Goal: Contribute content: Contribute content

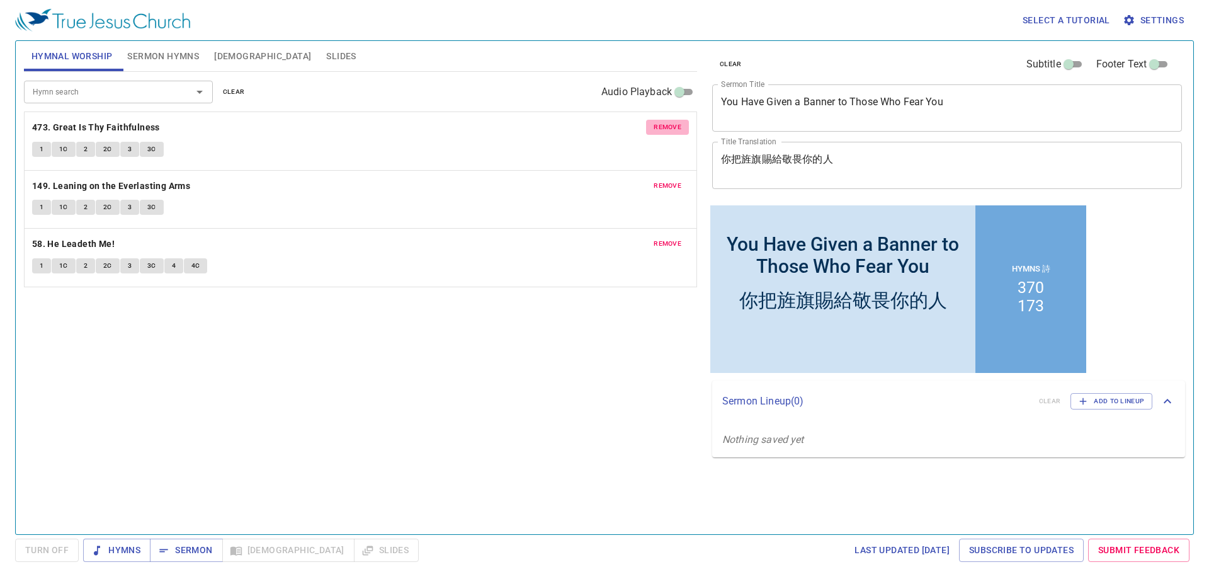
click at [659, 122] on span "remove" at bounding box center [668, 127] width 28 height 11
click at [659, 180] on span "remove" at bounding box center [668, 185] width 28 height 11
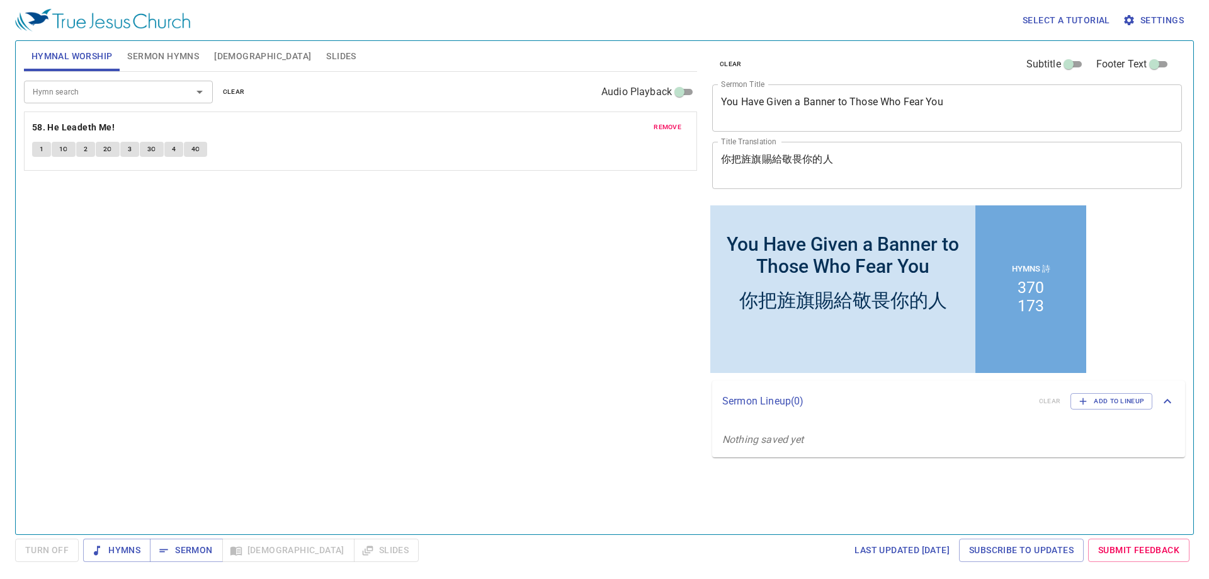
click at [659, 123] on span "remove" at bounding box center [668, 127] width 28 height 11
click at [467, 251] on div "Hymn search Hymn search clear Audio Playback No hymns for hymnal worship yet" at bounding box center [360, 298] width 673 height 452
click at [158, 58] on span "Sermon Hymns" at bounding box center [163, 56] width 72 height 16
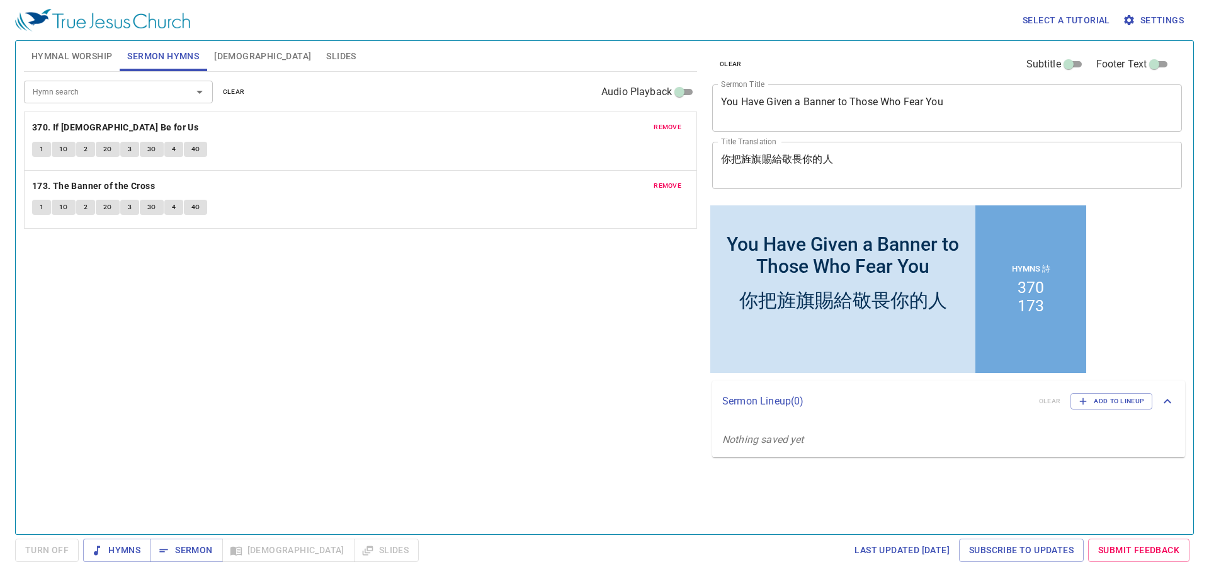
click at [87, 61] on span "Hymnal Worship" at bounding box center [71, 56] width 81 height 16
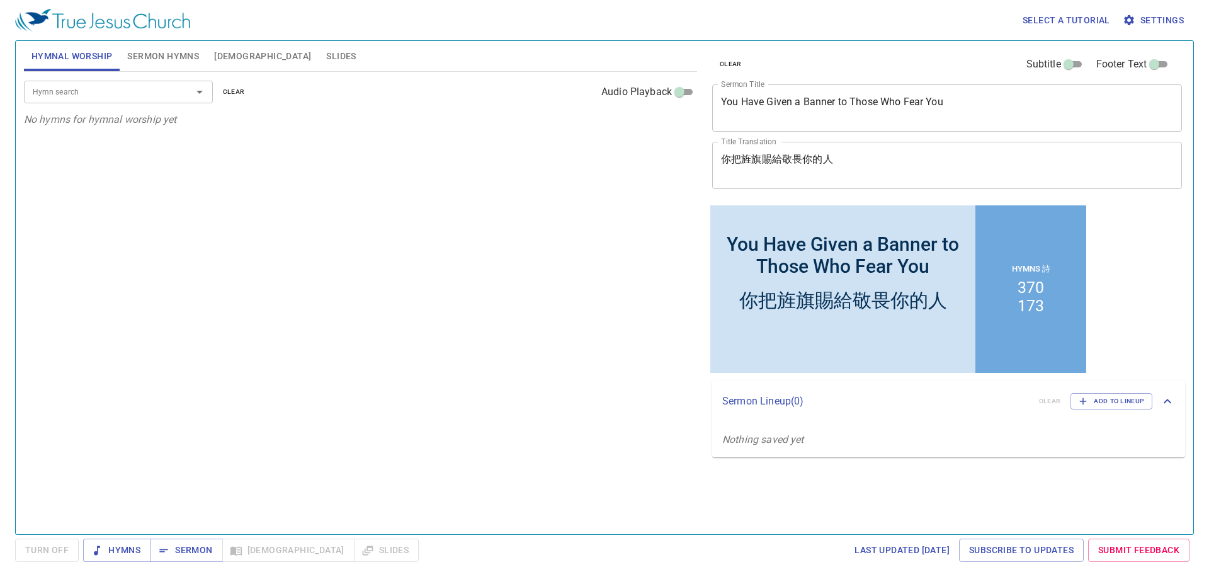
click at [135, 59] on span "Sermon Hymns" at bounding box center [163, 56] width 72 height 16
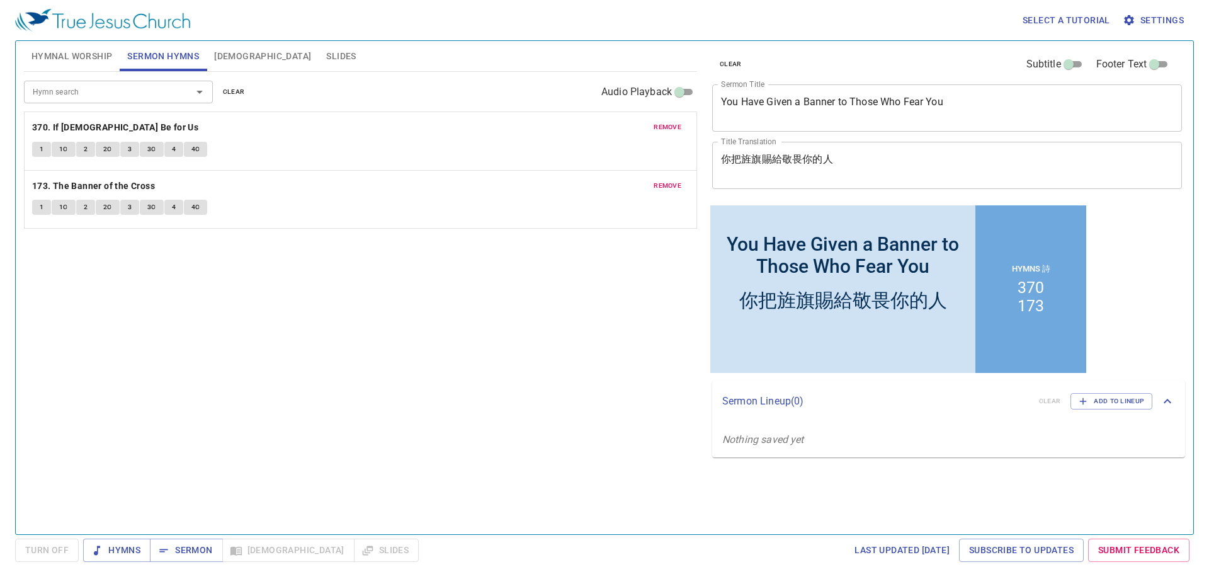
click at [366, 265] on div "Hymn search Hymn search clear Audio Playback remove 370. If God Be for Us 1 1C …" at bounding box center [360, 298] width 673 height 452
click at [654, 130] on button "remove" at bounding box center [667, 127] width 43 height 15
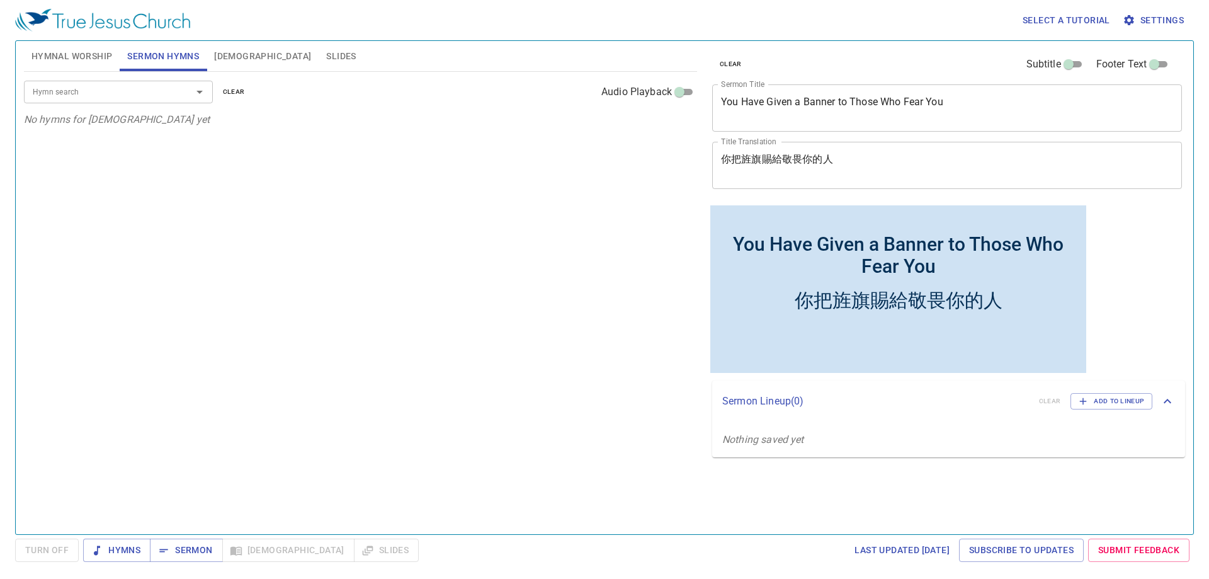
click at [800, 115] on textarea "You Have Given a Banner to Those Who Fear You" at bounding box center [947, 108] width 452 height 24
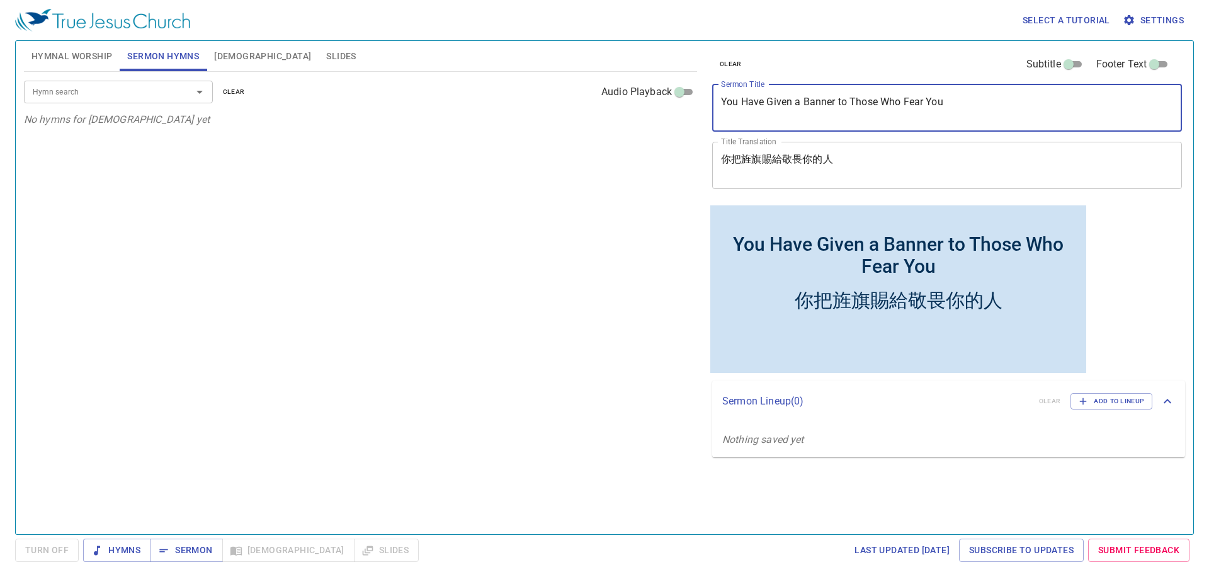
click at [800, 115] on textarea "You Have Given a Banner to Those Who Fear You" at bounding box center [947, 108] width 452 height 24
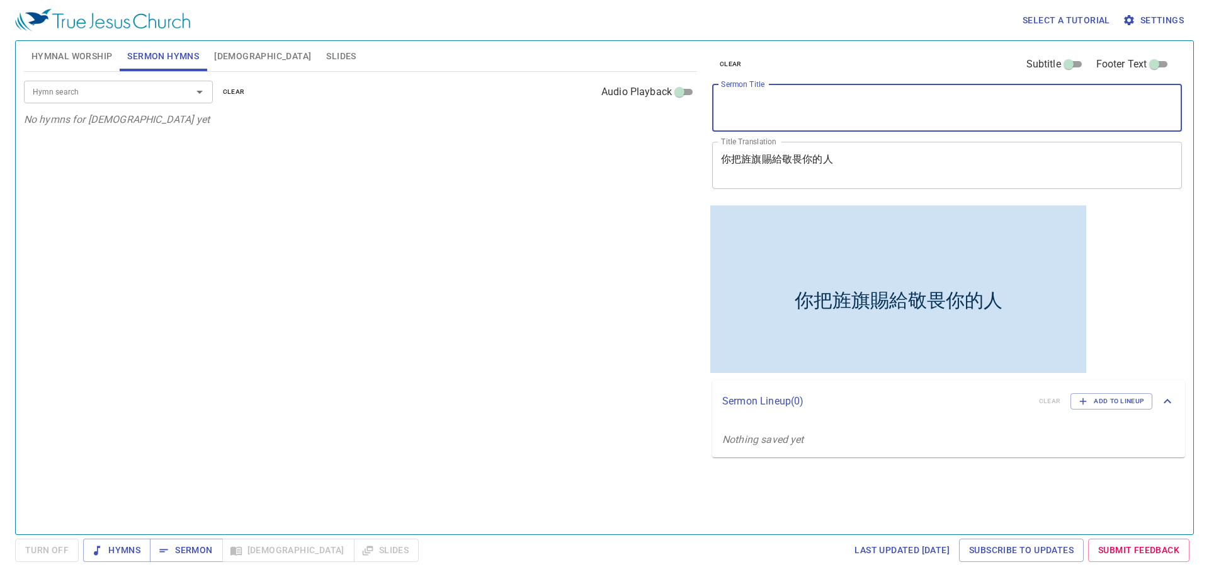
click at [774, 164] on textarea "你把旌旗賜給敬畏你的人" at bounding box center [947, 165] width 452 height 24
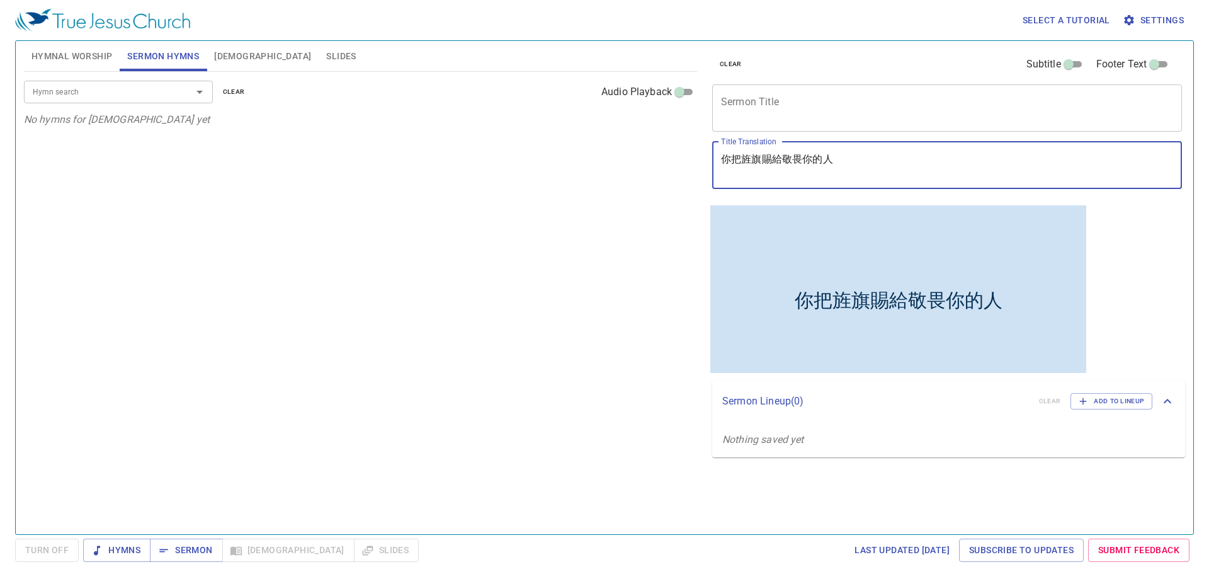
click at [774, 164] on textarea "你把旌旗賜給敬畏你的人" at bounding box center [947, 165] width 452 height 24
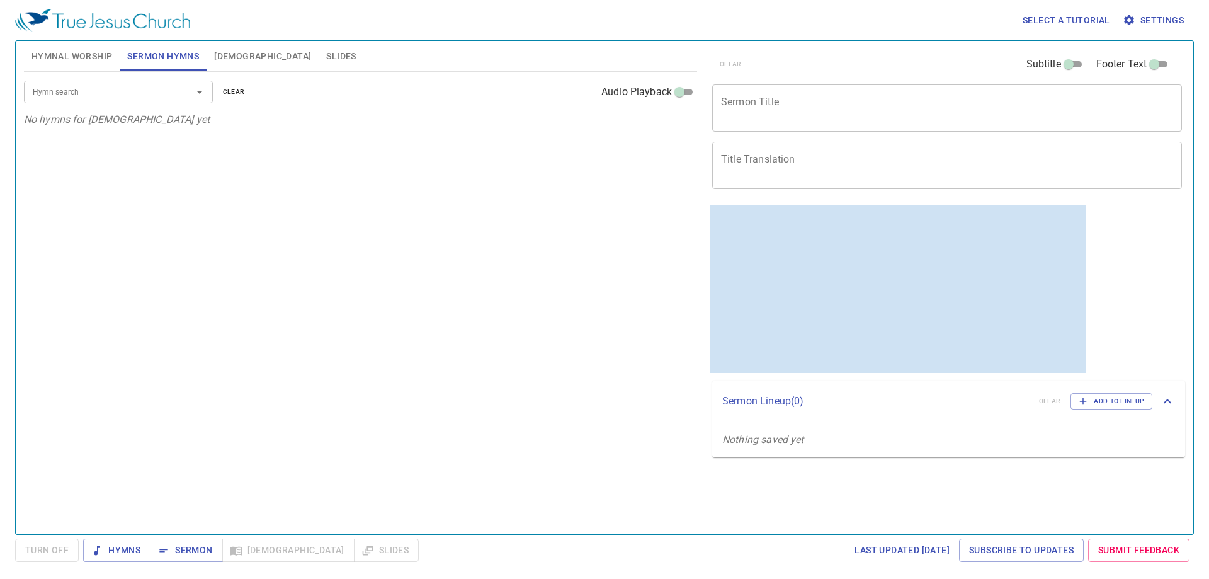
drag, startPoint x: 540, startPoint y: 224, endPoint x: 466, endPoint y: 4, distance: 231.8
click at [537, 213] on div "Hymn search Hymn search clear Audio Playback No hymns for sermon yet" at bounding box center [360, 298] width 673 height 452
click at [126, 545] on span "Hymns" at bounding box center [116, 550] width 47 height 16
drag, startPoint x: 310, startPoint y: 205, endPoint x: 258, endPoint y: 66, distance: 148.7
click at [309, 205] on div "Hymn search Hymn search clear Audio Playback No hymns for sermon yet" at bounding box center [360, 298] width 673 height 452
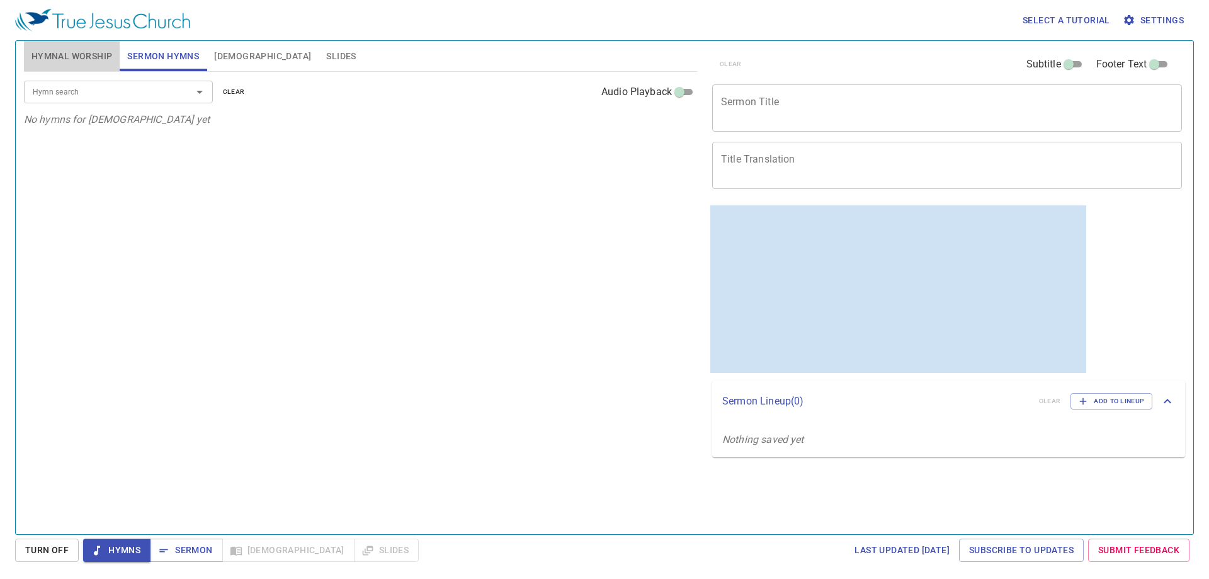
click at [103, 48] on span "Hymnal Worship" at bounding box center [71, 56] width 81 height 16
click at [134, 59] on span "Sermon Hymns" at bounding box center [163, 56] width 72 height 16
click at [216, 53] on span "[DEMOGRAPHIC_DATA]" at bounding box center [262, 56] width 97 height 16
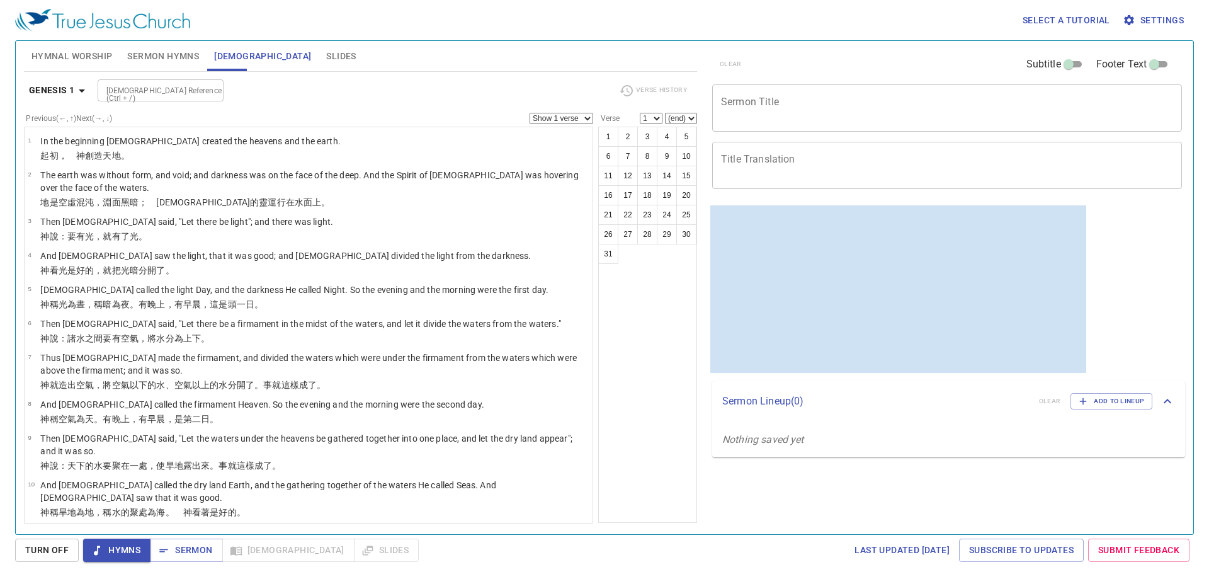
click at [319, 54] on button "Slides" at bounding box center [341, 56] width 45 height 30
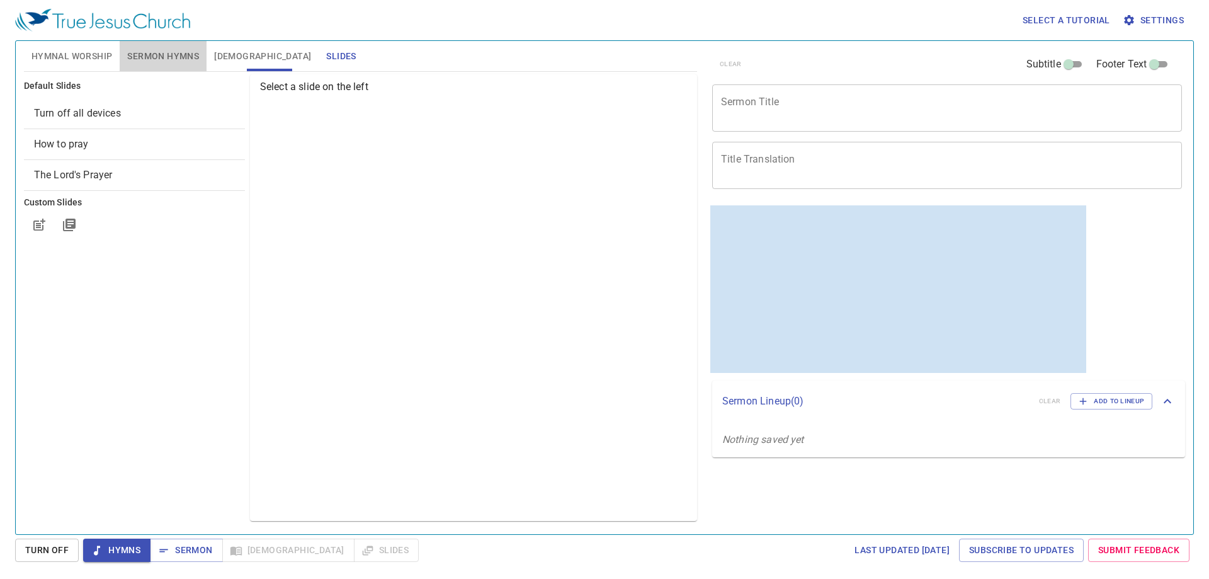
click at [161, 57] on span "Sermon Hymns" at bounding box center [163, 56] width 72 height 16
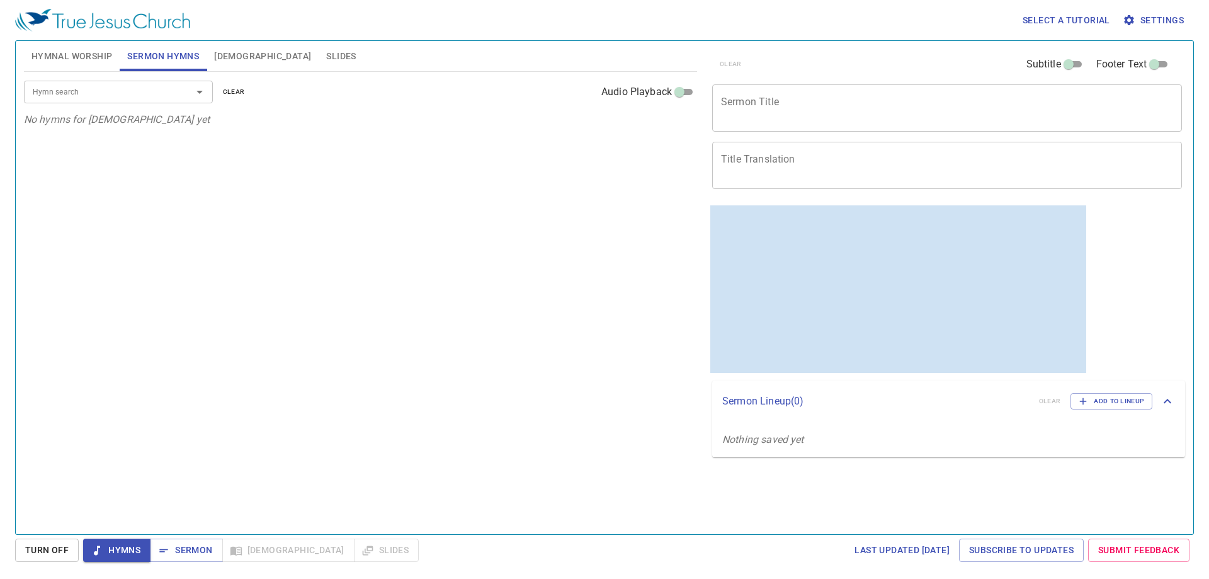
click at [70, 64] on span "Hymnal Worship" at bounding box center [71, 56] width 81 height 16
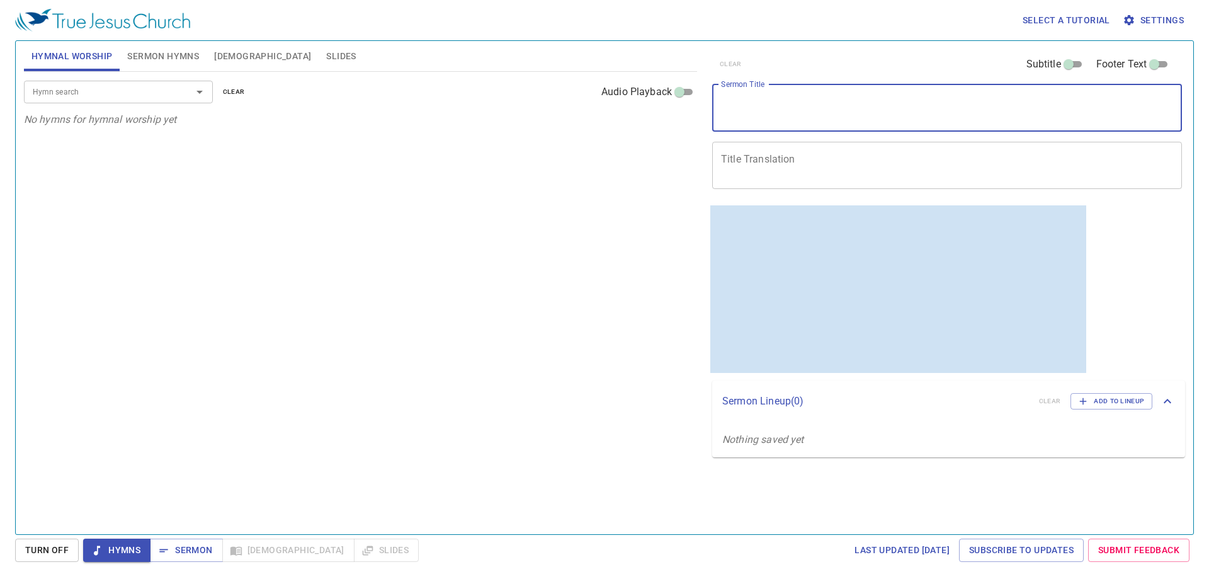
click at [748, 101] on textarea "Sermon Title" at bounding box center [947, 108] width 452 height 24
paste textarea "A Beautiful Thing (I)：The Essence And Extent of Service"
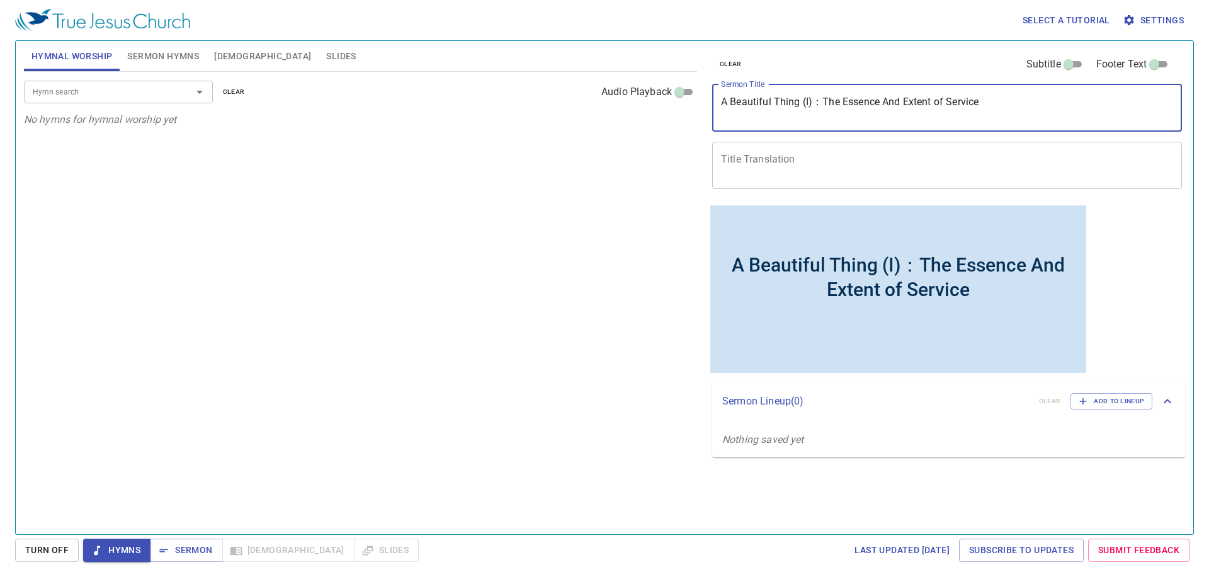
type textarea "A Beautiful Thing (I)：The Essence And Extent of Service"
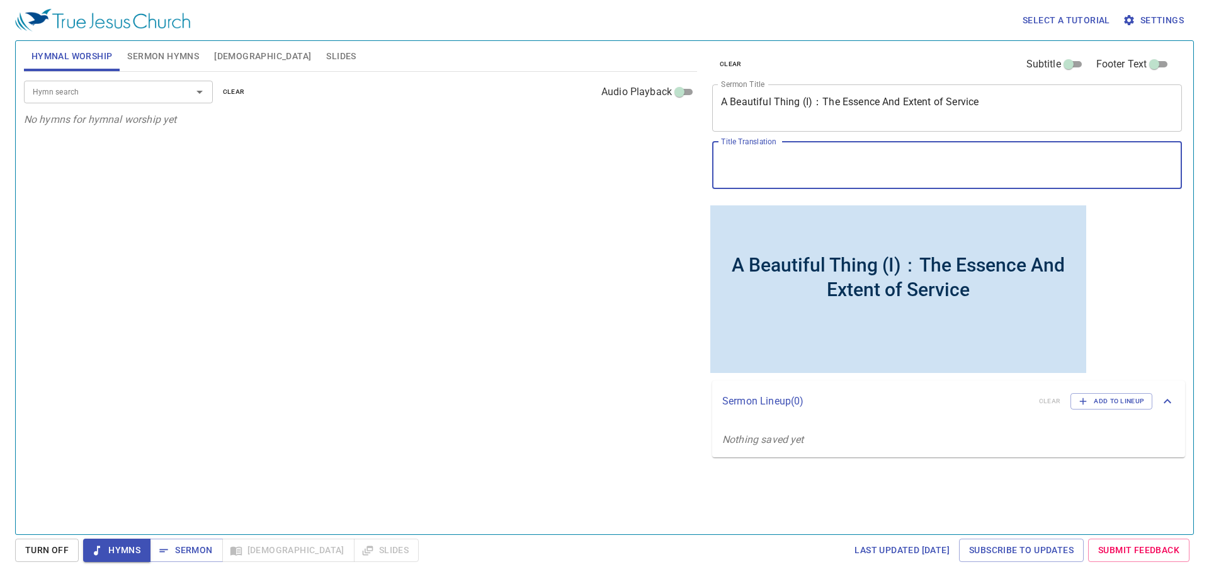
click at [785, 167] on textarea "Title Translation" at bounding box center [947, 165] width 452 height 24
paste textarea "一件美事 (I)：事奉的本質與程度"
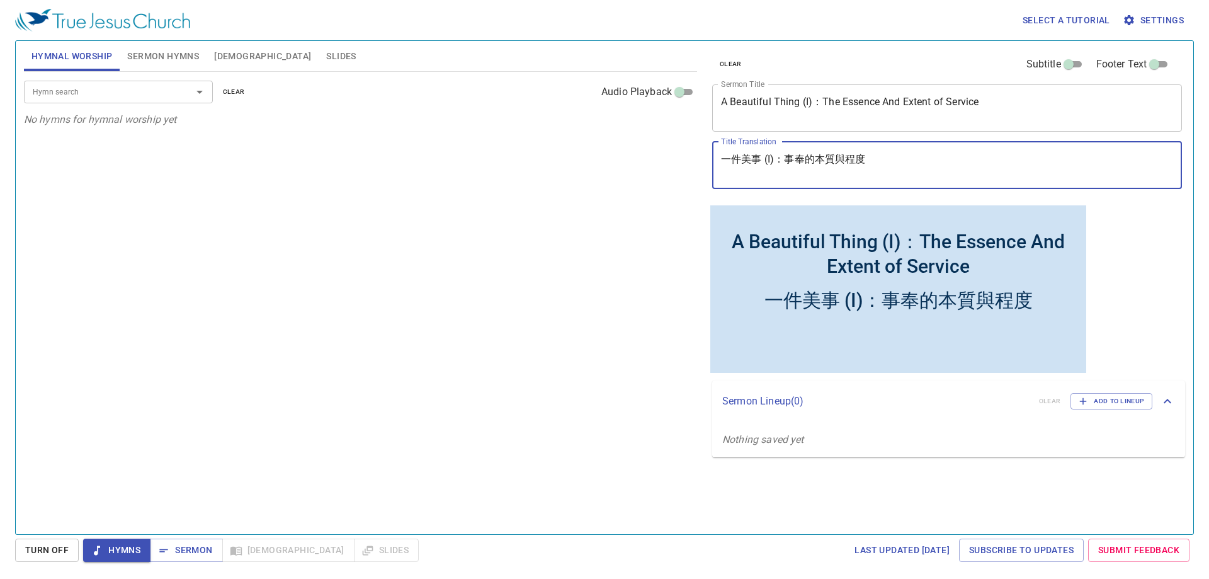
type textarea "一件美事 (I)：事奉的本質與程度"
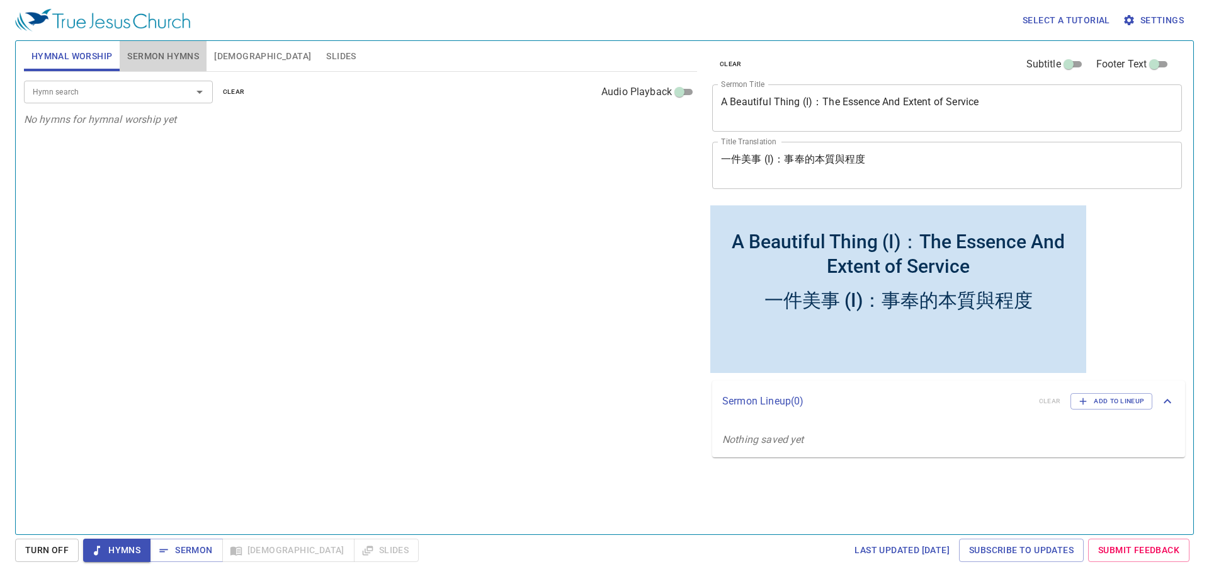
click at [161, 57] on span "Sermon Hymns" at bounding box center [163, 56] width 72 height 16
click at [115, 95] on input "Hymn search" at bounding box center [100, 91] width 144 height 14
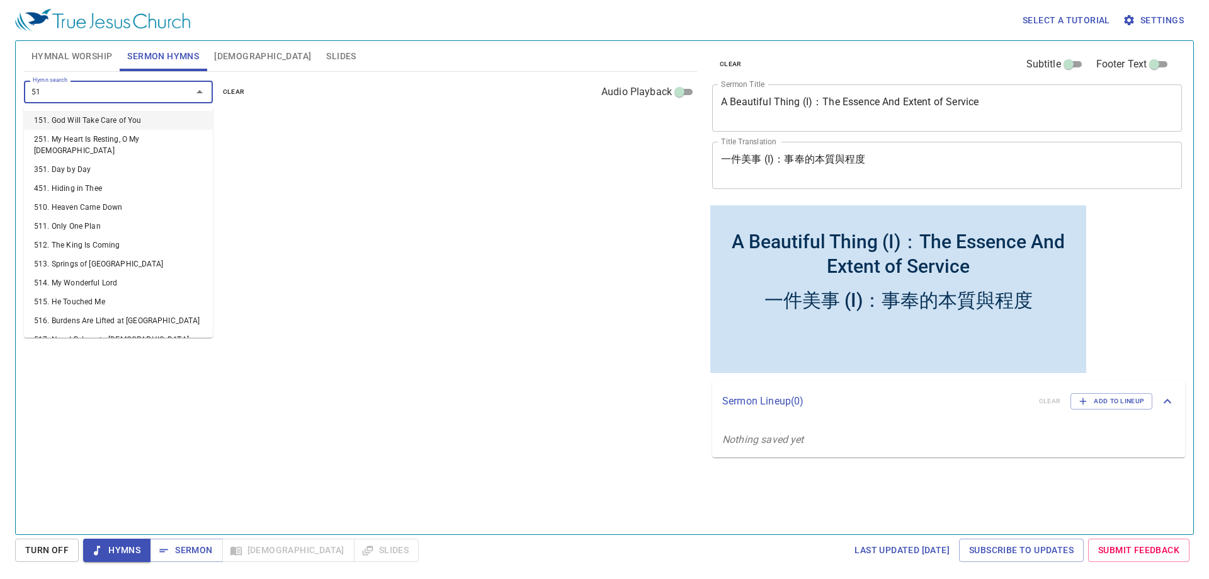
type input "514"
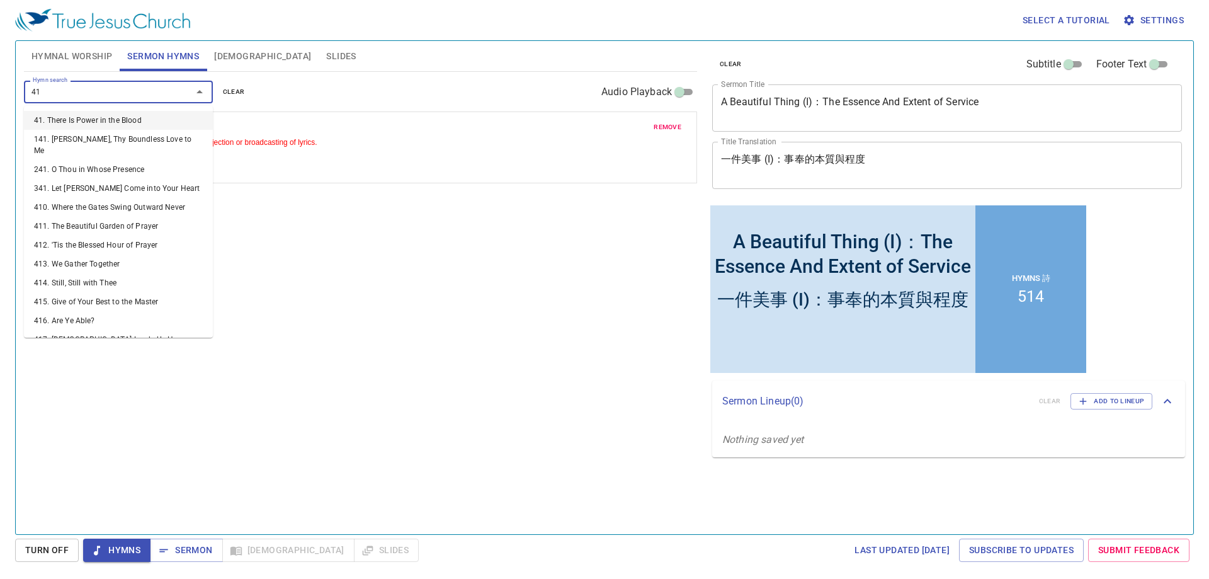
type input "415"
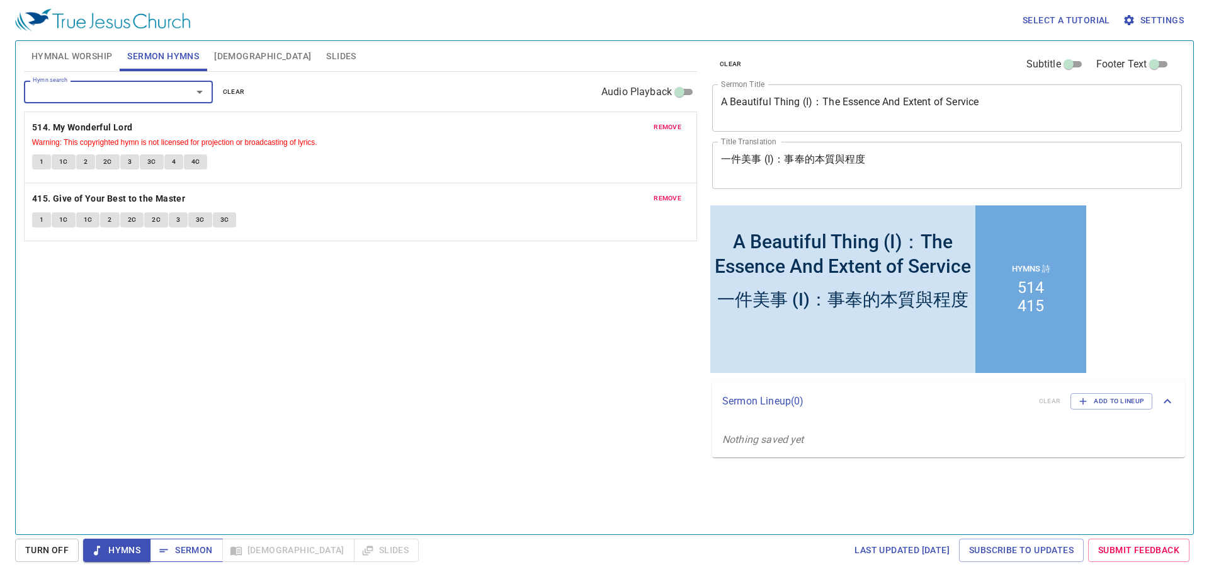
click at [199, 555] on span "Sermon" at bounding box center [186, 550] width 52 height 16
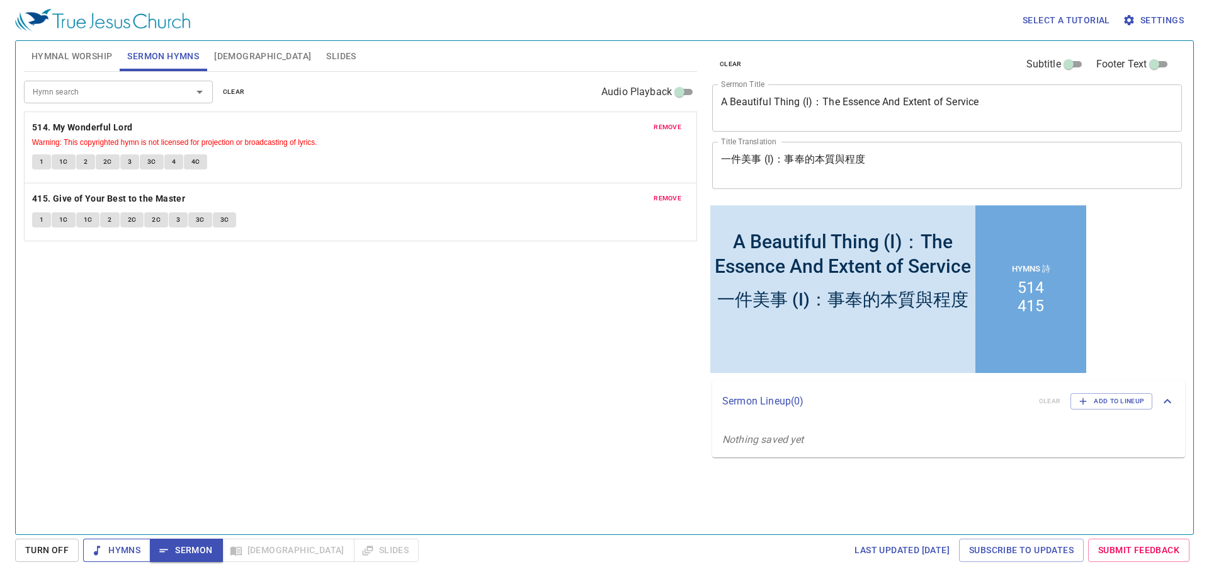
click at [123, 555] on span "Hymns" at bounding box center [116, 550] width 47 height 16
click at [81, 57] on span "Hymnal Worship" at bounding box center [71, 56] width 81 height 16
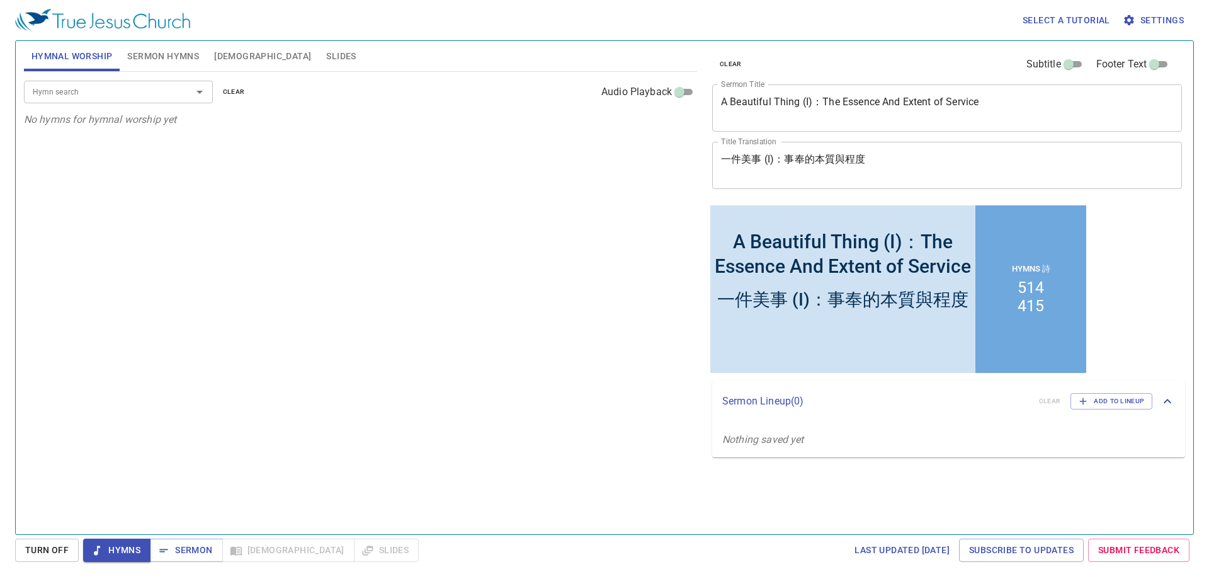
click at [160, 54] on span "Sermon Hymns" at bounding box center [163, 56] width 72 height 16
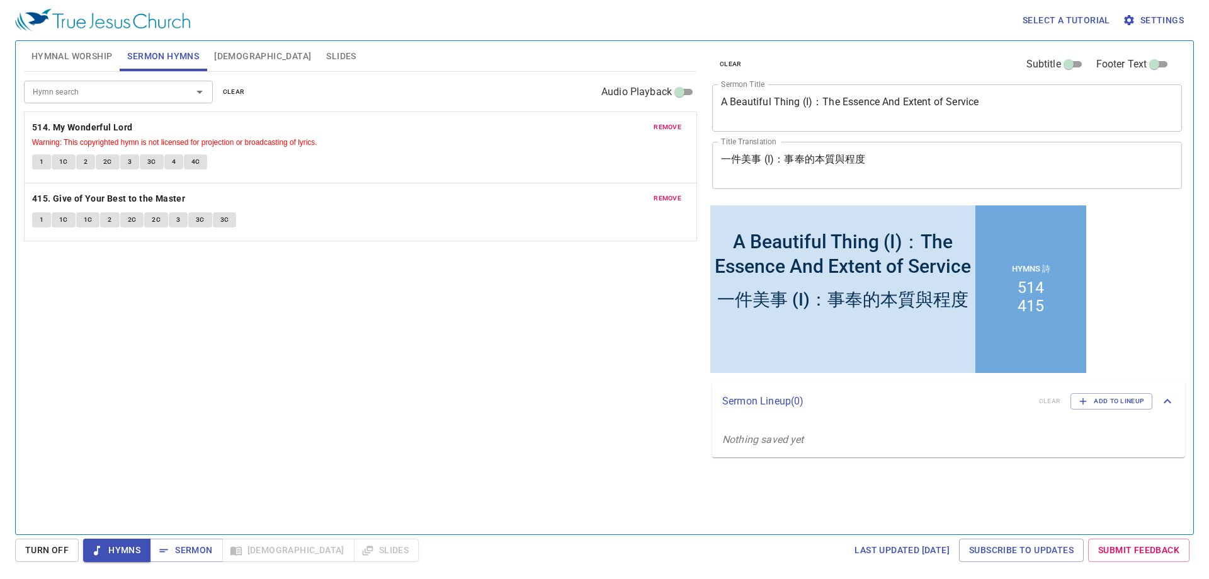
click at [84, 56] on span "Hymnal Worship" at bounding box center [71, 56] width 81 height 16
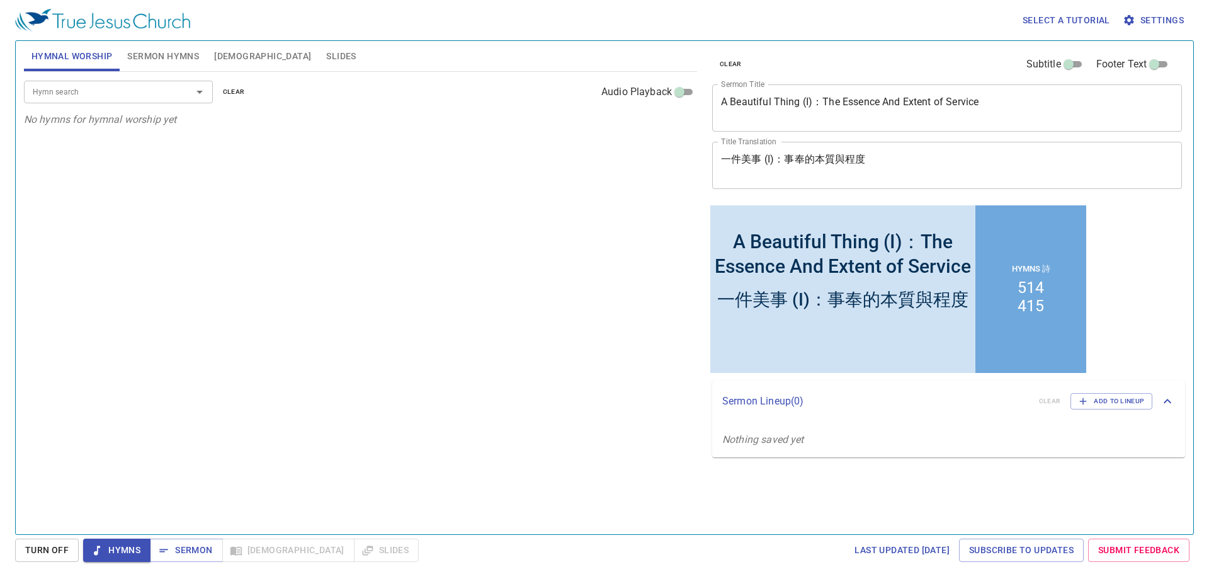
click at [126, 91] on input "Hymn search" at bounding box center [100, 91] width 144 height 14
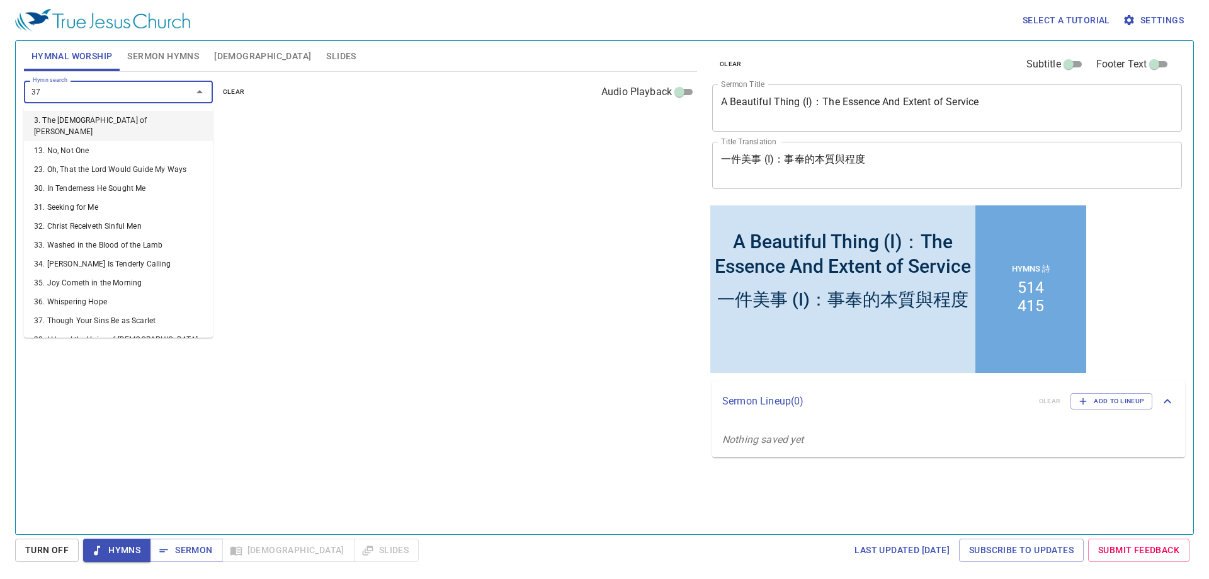
type input "379"
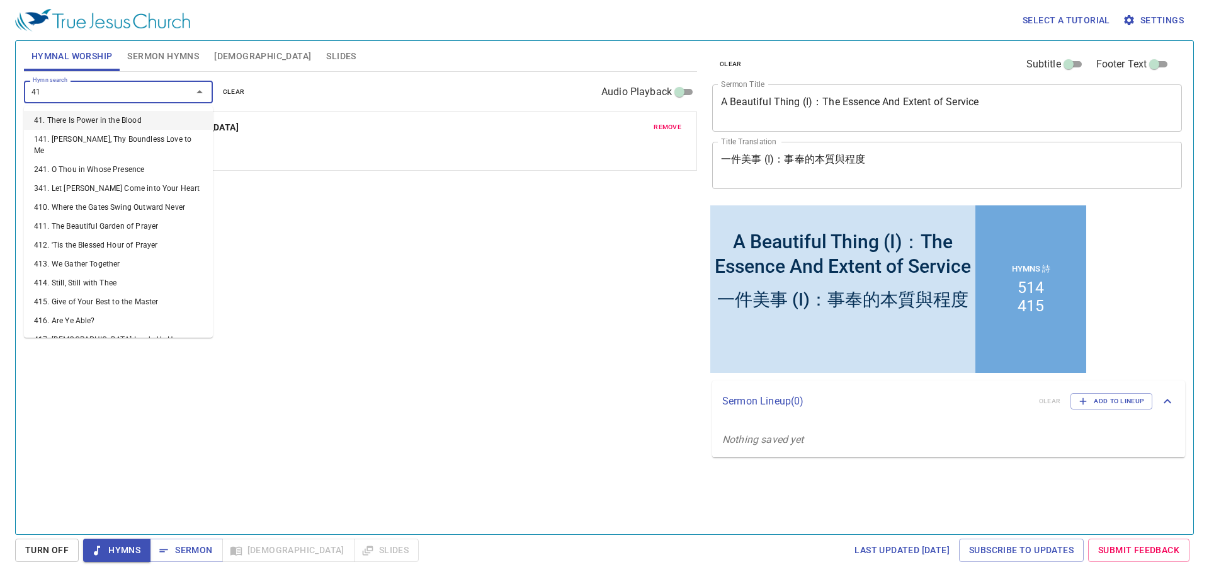
type input "411"
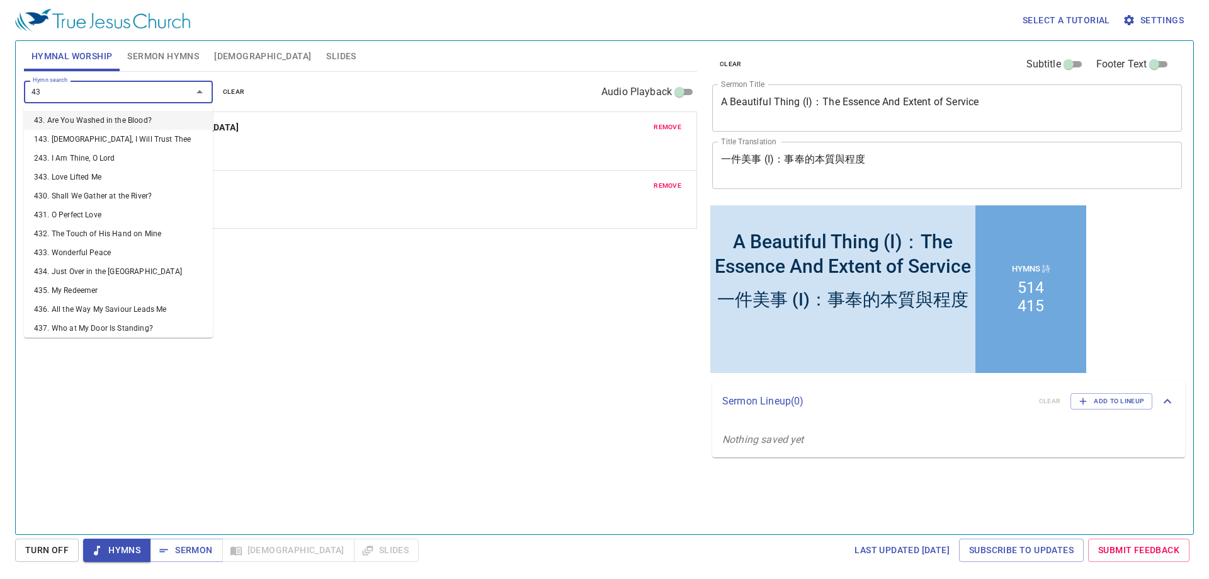
type input "438"
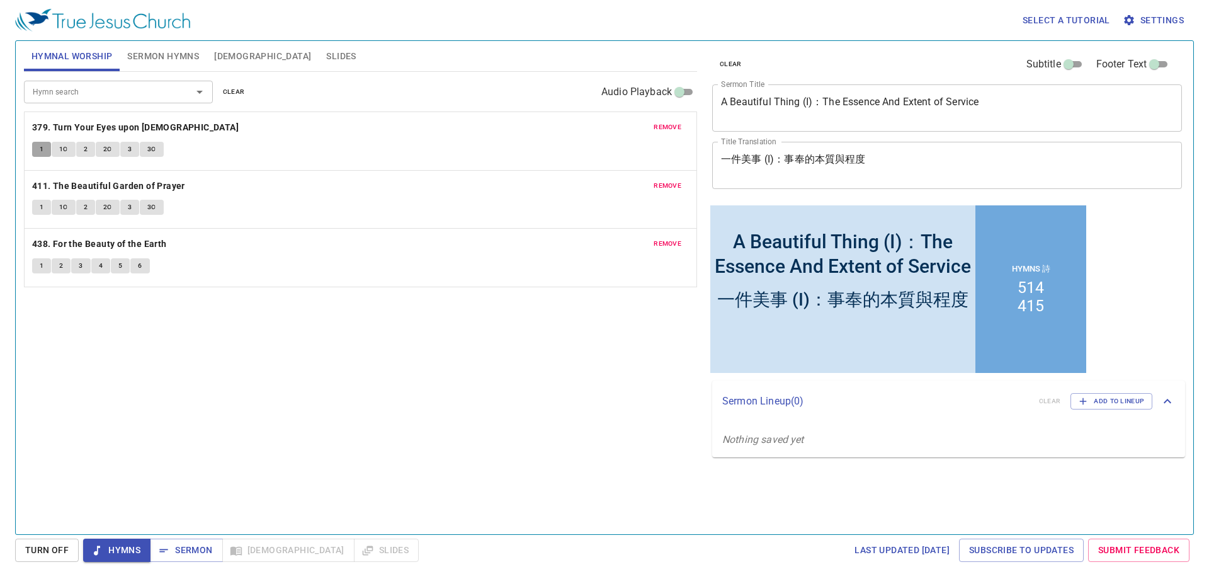
click at [37, 149] on button "1" at bounding box center [41, 149] width 19 height 15
click at [63, 152] on span "1C" at bounding box center [63, 149] width 9 height 11
click at [84, 149] on span "2" at bounding box center [86, 149] width 4 height 11
click at [108, 152] on span "2C" at bounding box center [107, 149] width 9 height 11
click at [128, 149] on span "3" at bounding box center [130, 149] width 4 height 11
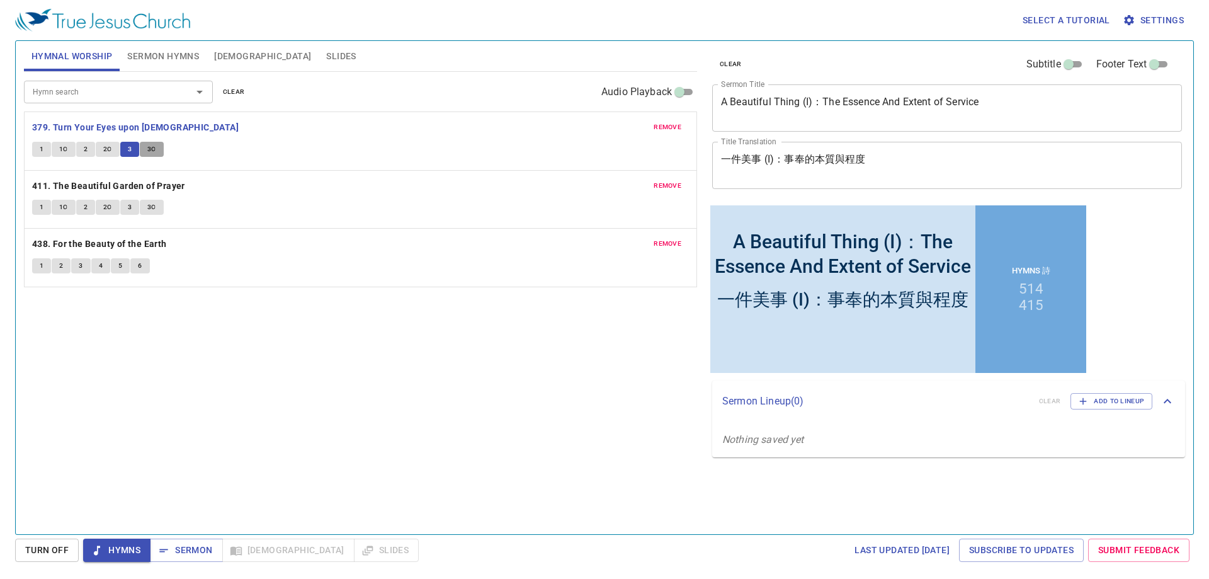
click at [152, 152] on span "3C" at bounding box center [151, 149] width 9 height 11
click at [140, 182] on b "411. The Beautiful Garden of Prayer" at bounding box center [108, 186] width 153 height 16
click at [43, 203] on span "1" at bounding box center [42, 207] width 4 height 11
click at [60, 205] on span "1C" at bounding box center [63, 207] width 9 height 11
click at [88, 210] on button "2" at bounding box center [85, 207] width 19 height 15
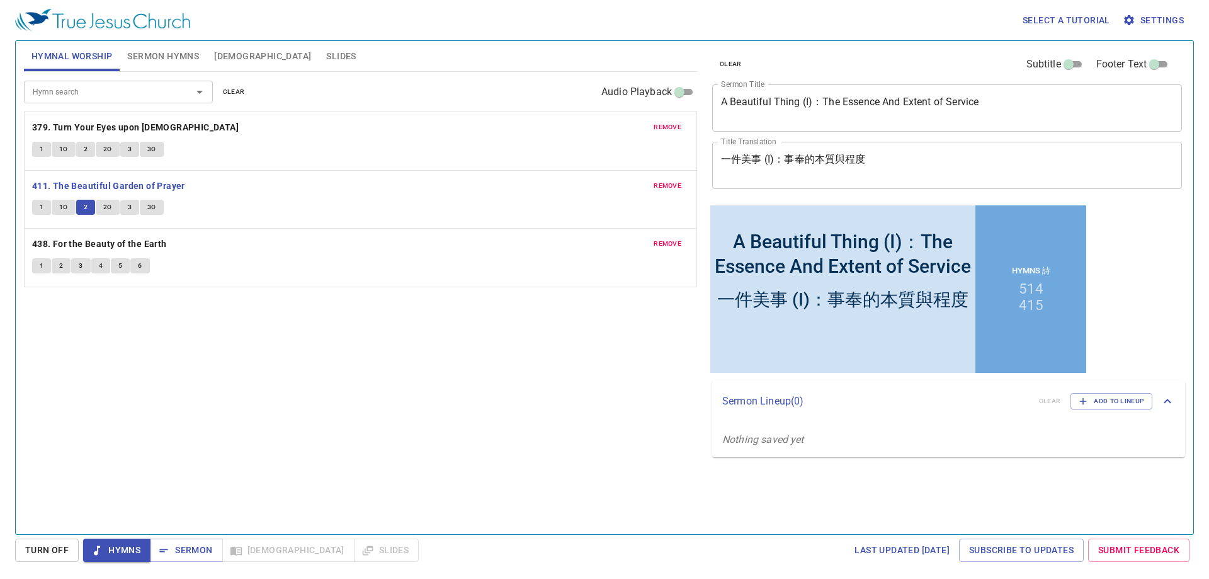
click at [112, 212] on button "2C" at bounding box center [108, 207] width 24 height 15
click at [133, 211] on button "3" at bounding box center [129, 207] width 19 height 15
click at [150, 210] on span "3C" at bounding box center [151, 207] width 9 height 11
click at [161, 239] on b "438. For the Beauty of the Earth" at bounding box center [99, 244] width 135 height 16
click at [180, 543] on span "Sermon" at bounding box center [186, 550] width 52 height 16
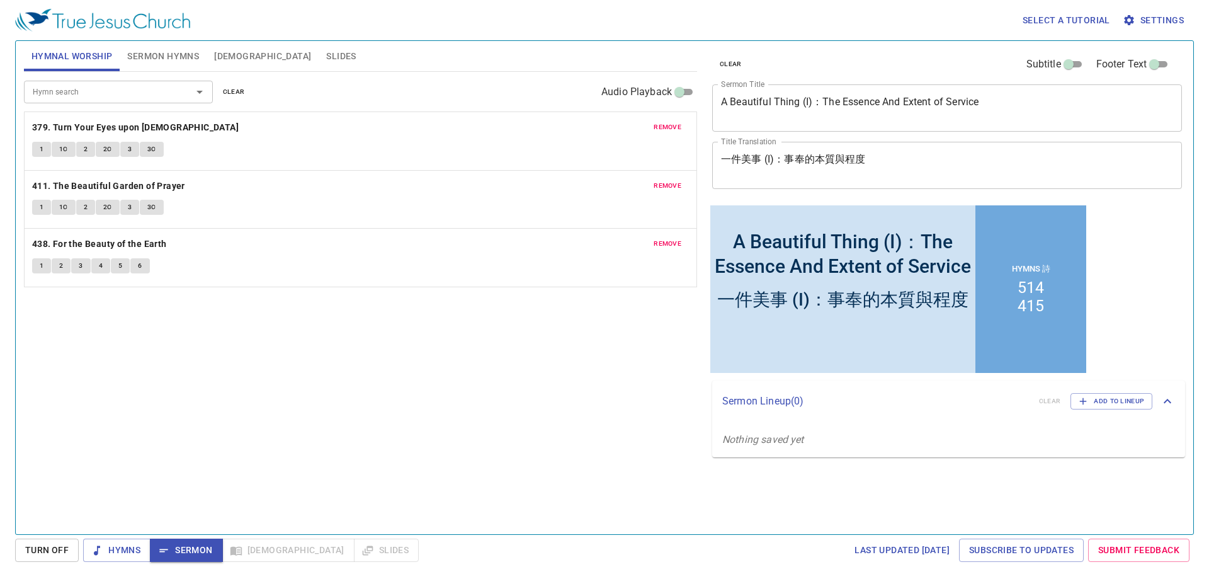
click at [176, 56] on span "Sermon Hymns" at bounding box center [163, 56] width 72 height 16
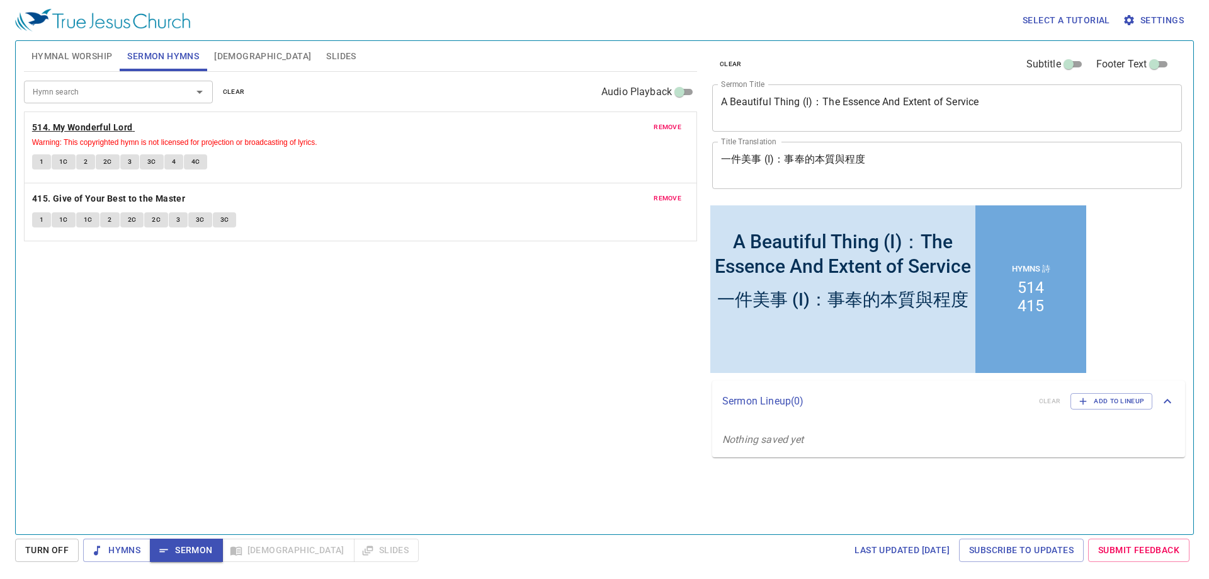
click at [120, 122] on b "514. My Wonderful Lord" at bounding box center [82, 128] width 101 height 16
click at [40, 160] on span "1" at bounding box center [42, 161] width 4 height 11
click at [66, 158] on span "1C" at bounding box center [63, 161] width 9 height 11
click at [88, 159] on button "2" at bounding box center [85, 161] width 19 height 15
click at [106, 161] on span "2C" at bounding box center [107, 161] width 9 height 11
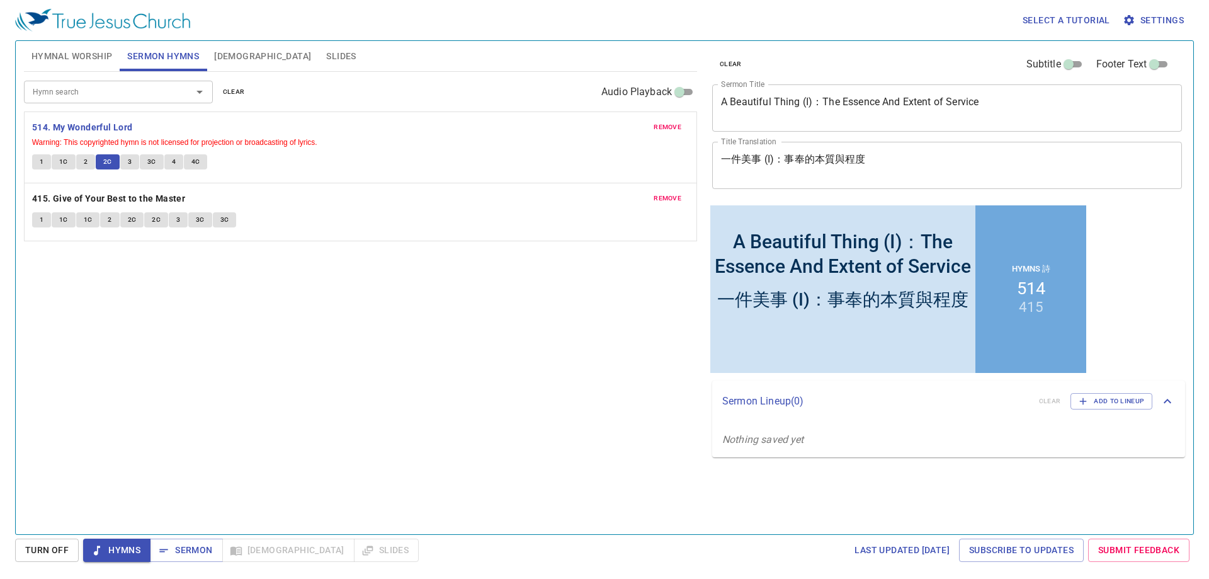
click at [130, 166] on span "3" at bounding box center [130, 161] width 4 height 11
click at [157, 165] on button "3C" at bounding box center [152, 161] width 24 height 15
click at [173, 158] on span "4" at bounding box center [174, 161] width 4 height 11
click at [203, 164] on button "4C" at bounding box center [196, 161] width 24 height 15
click at [186, 543] on span "Sermon" at bounding box center [186, 550] width 52 height 16
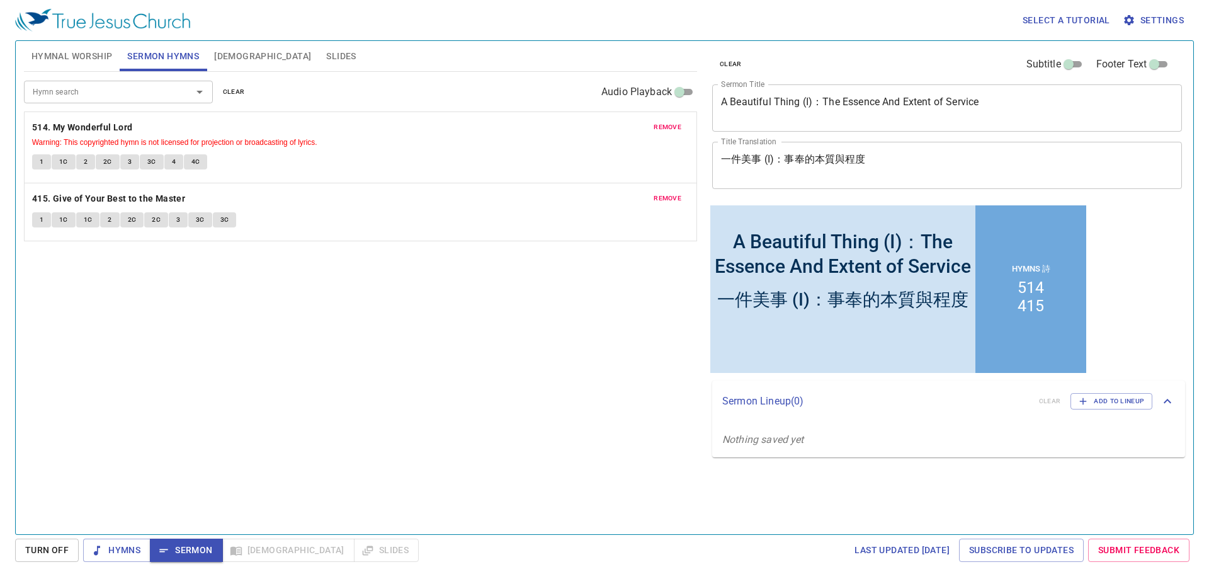
click at [224, 415] on div "Hymn search Hymn search clear Audio Playback remove 514. My Wonderful Lord Warn…" at bounding box center [360, 298] width 673 height 452
click at [229, 60] on span "[DEMOGRAPHIC_DATA]" at bounding box center [262, 56] width 97 height 16
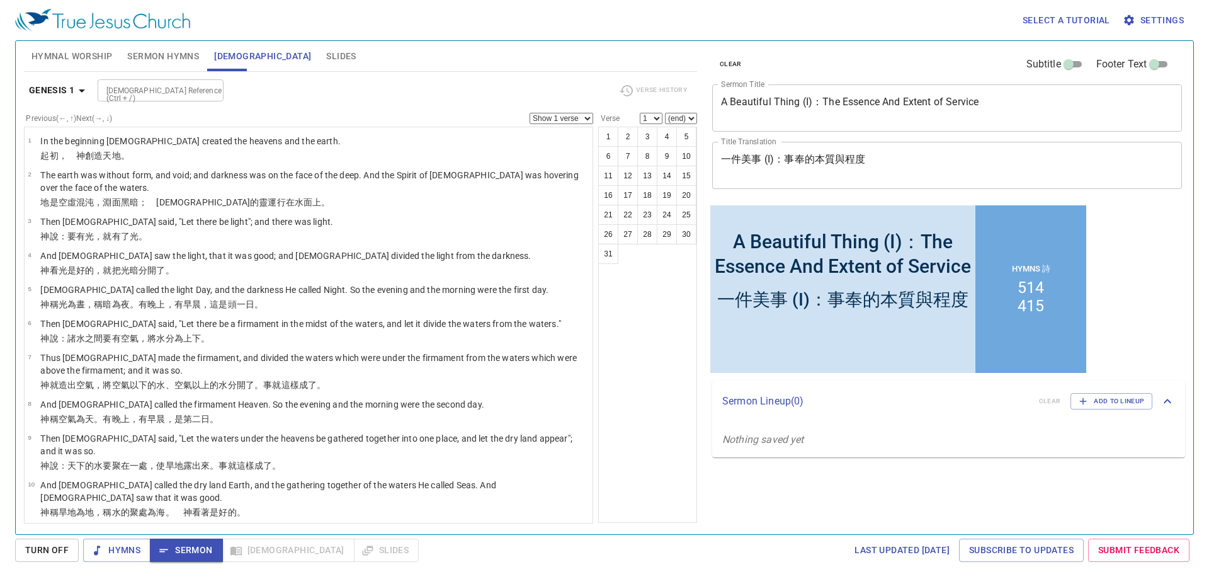
click at [68, 83] on b "Genesis 1" at bounding box center [52, 90] width 46 height 16
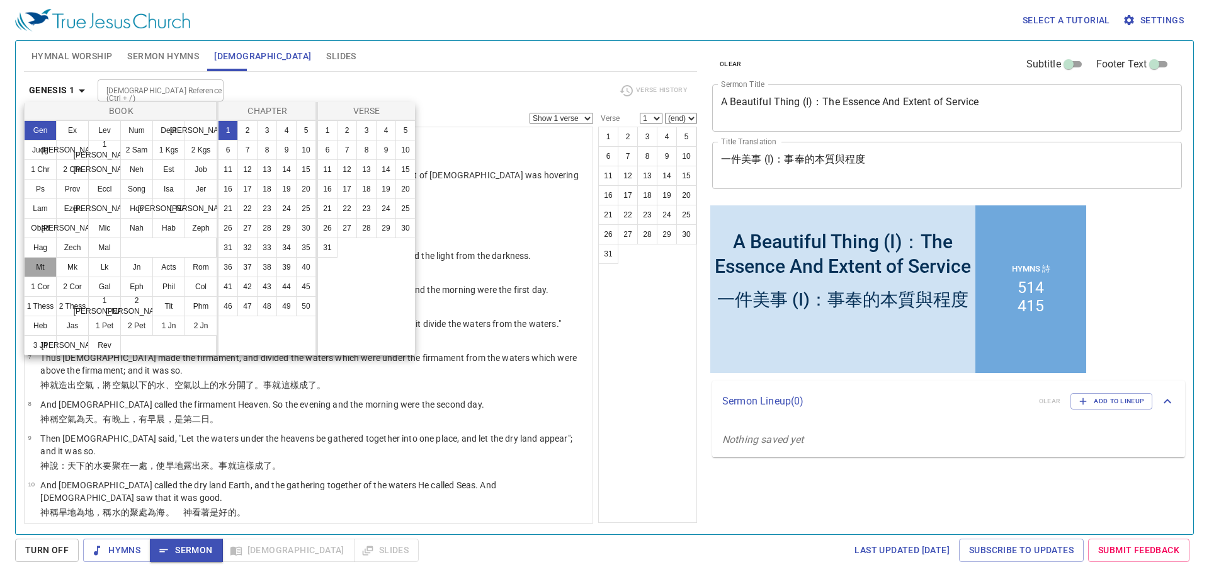
click at [47, 268] on button "Mt" at bounding box center [40, 267] width 33 height 20
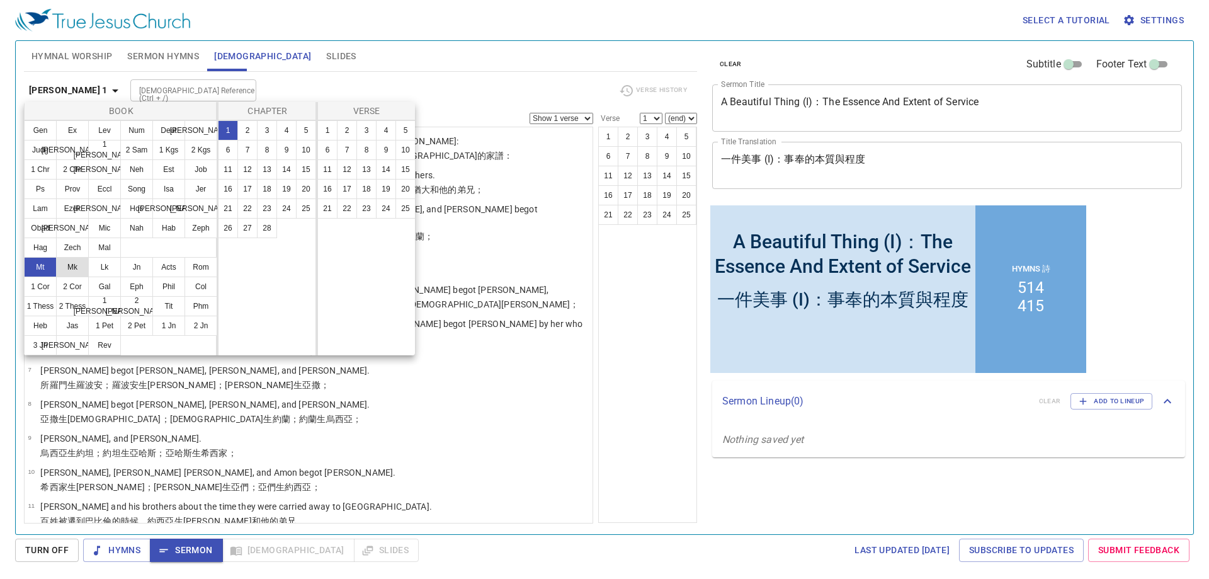
click at [79, 267] on button "Mk" at bounding box center [72, 267] width 33 height 20
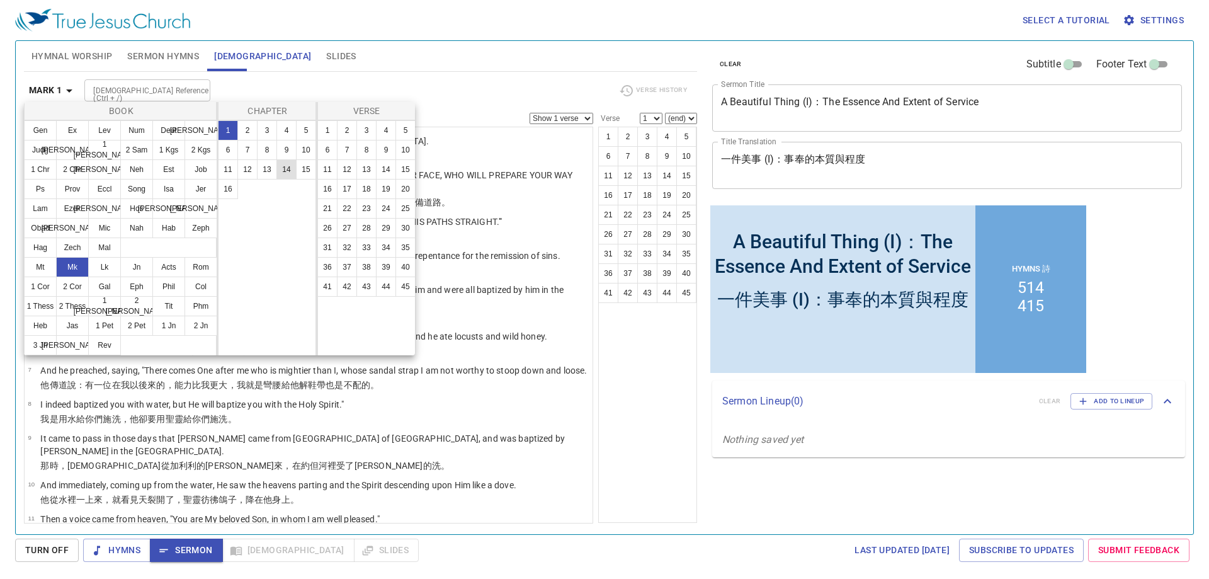
click at [289, 172] on button "14" at bounding box center [286, 169] width 20 height 20
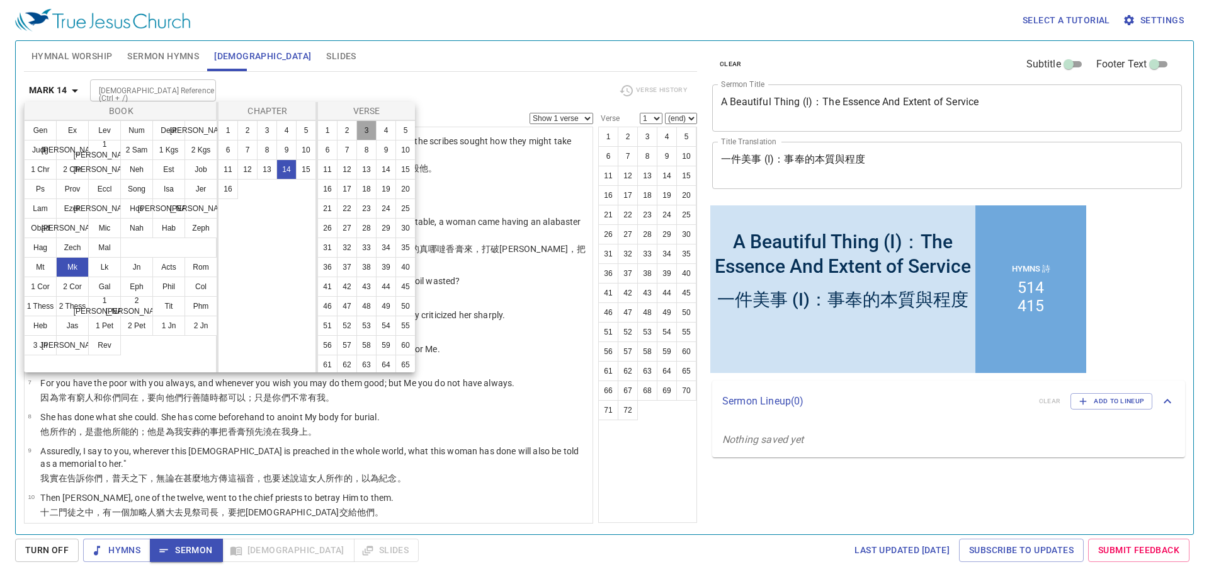
click at [368, 127] on button "3" at bounding box center [366, 130] width 20 height 20
select select "3"
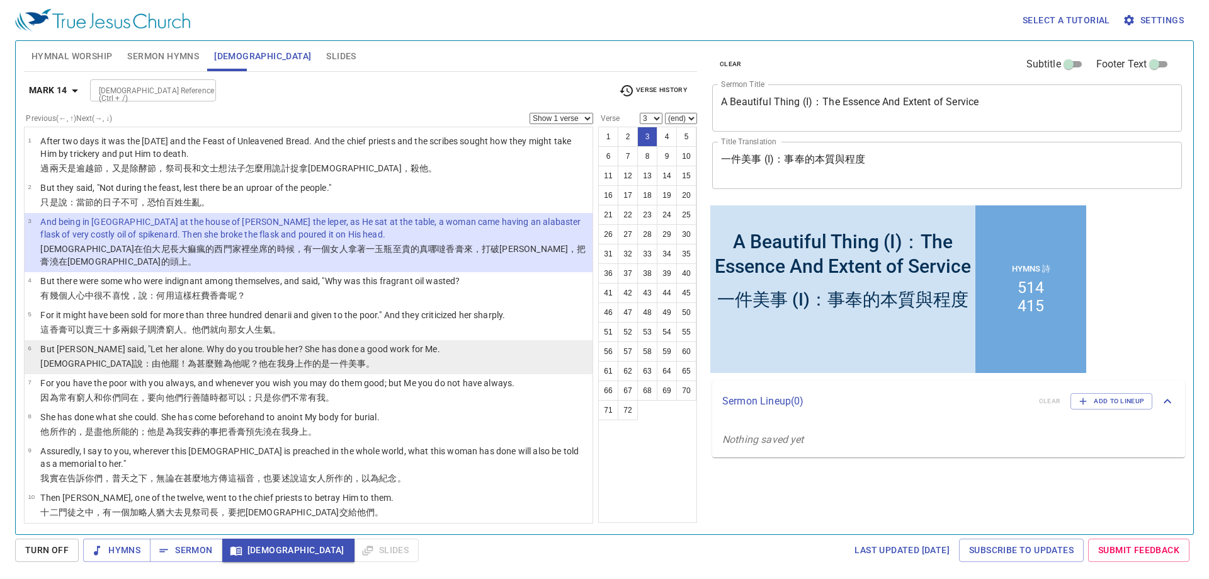
click at [98, 343] on p "But Jesus said, "Let her alone. Why do you trouble her? She has done a good wor…" at bounding box center [239, 349] width 399 height 13
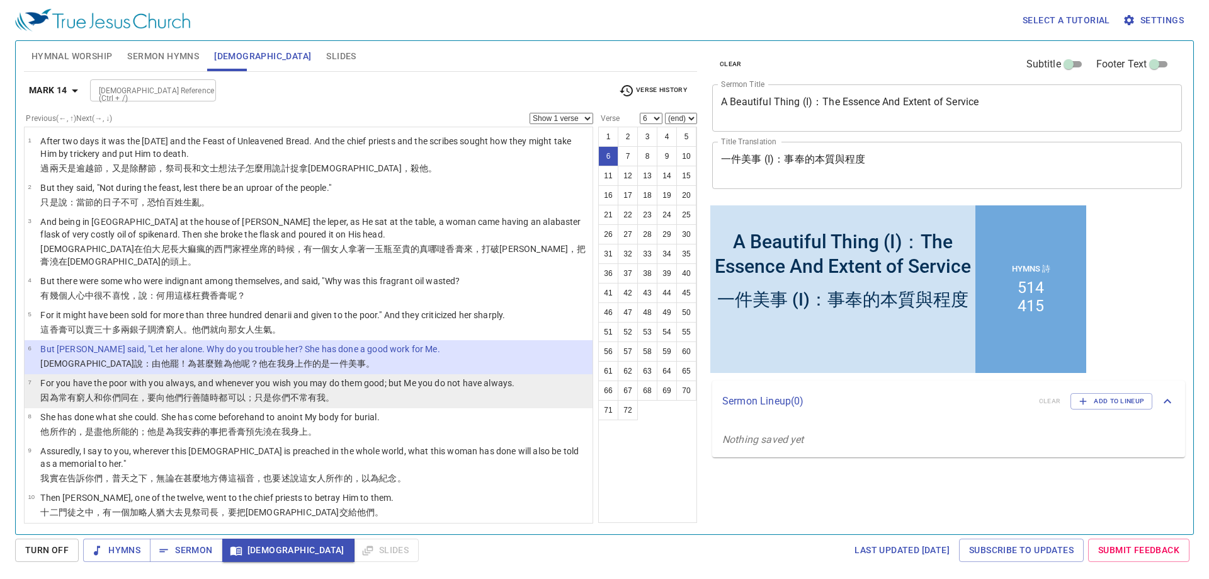
click at [118, 377] on p "For you have the poor with you always, and whenever you wish you may do them go…" at bounding box center [277, 383] width 474 height 13
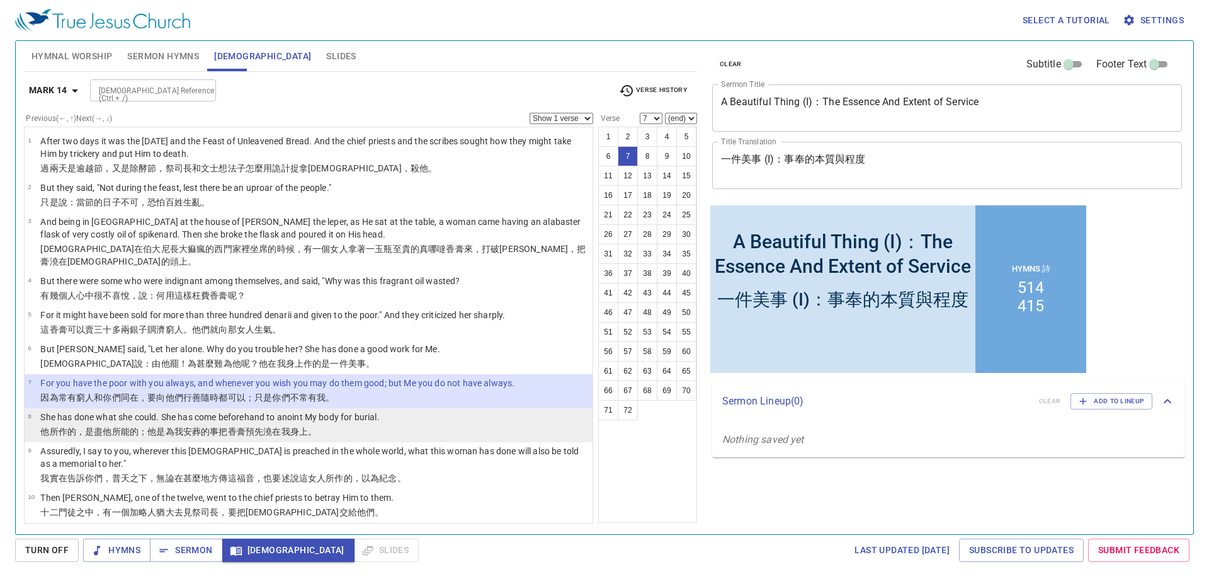
click at [111, 412] on td "She has done what she could. She has come beforehand to anoint My body for buri…" at bounding box center [209, 418] width 339 height 14
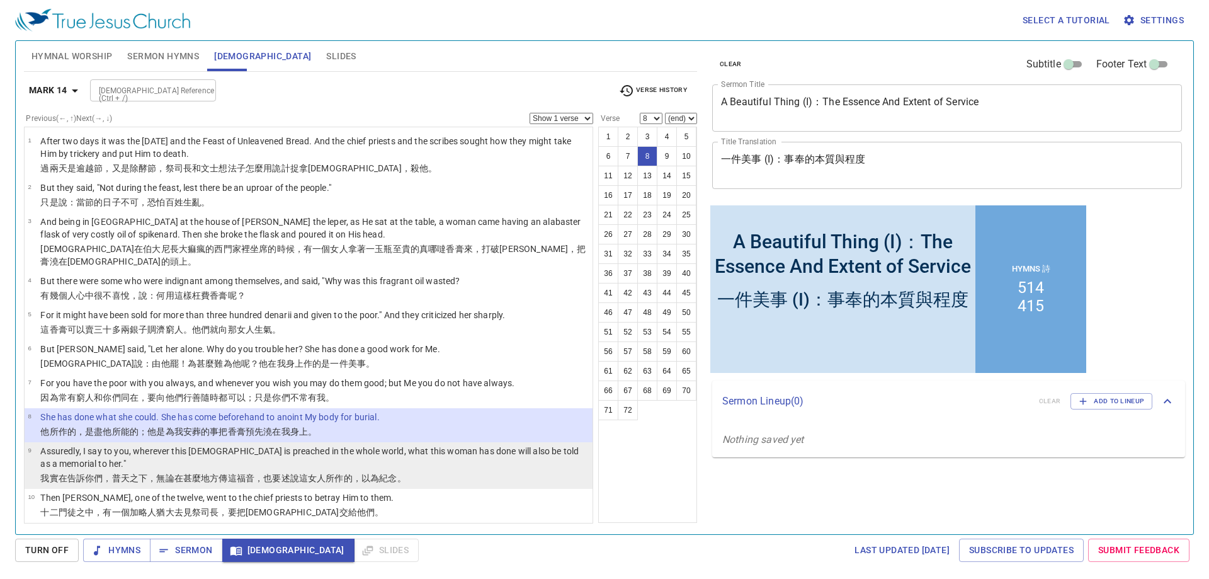
click at [109, 445] on p "Assuredly, I say to you, wherever this gospel is preached in the whole world, w…" at bounding box center [314, 457] width 549 height 25
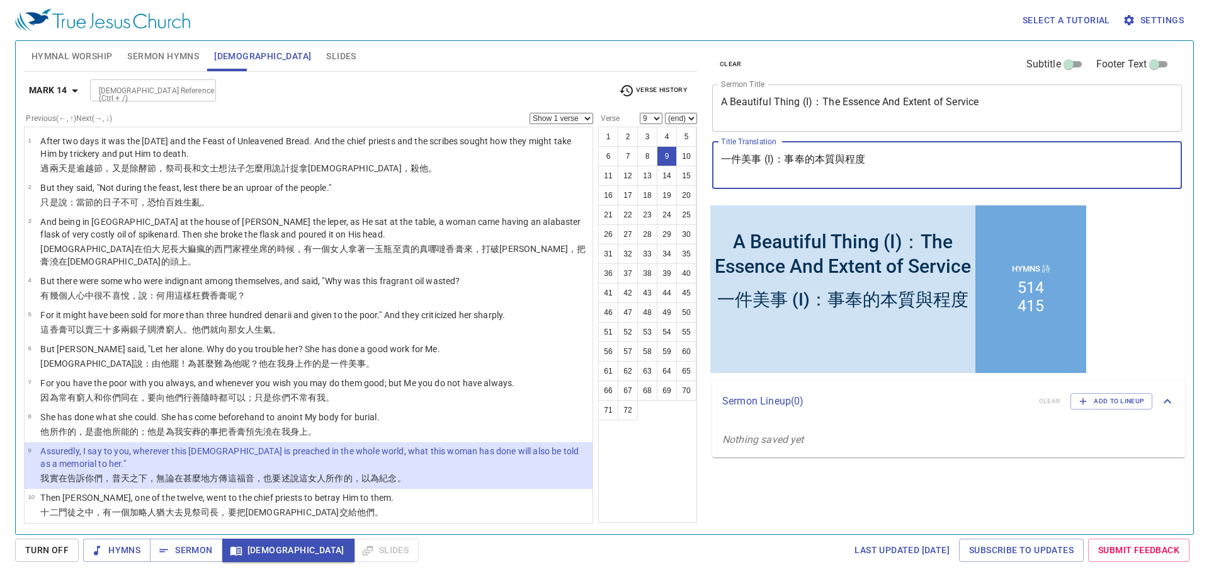
drag, startPoint x: 722, startPoint y: 157, endPoint x: 760, endPoint y: 154, distance: 37.9
click at [760, 154] on textarea "一件美事 (I)：事奉的本質與程度" at bounding box center [947, 165] width 452 height 24
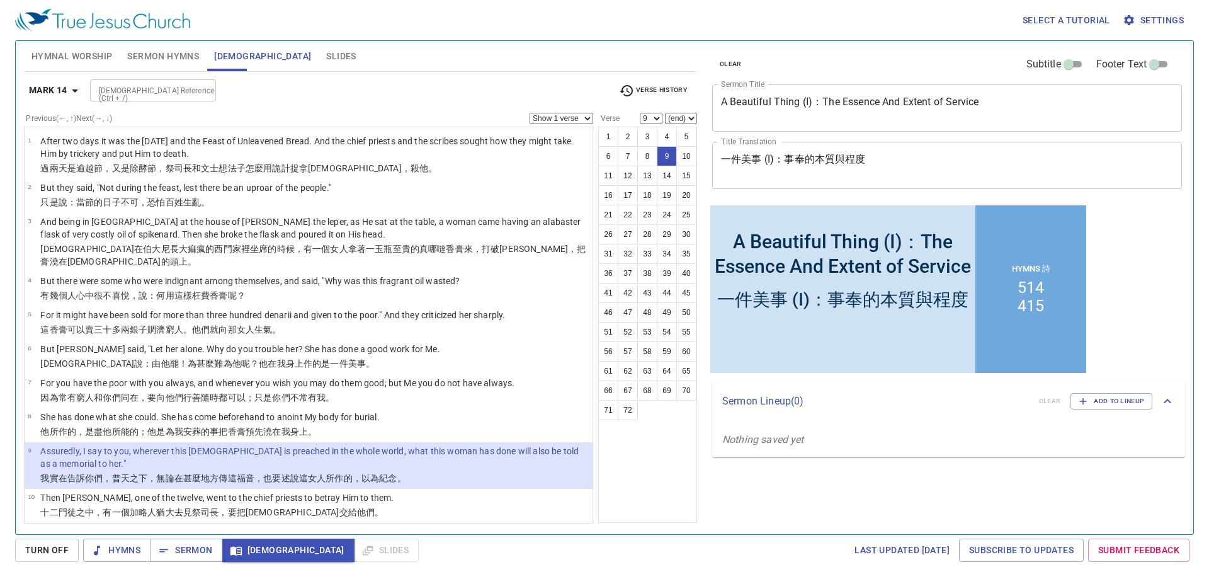
click at [542, 80] on div "Bible Reference (Ctrl + /) Bible Reference (Ctrl + /)" at bounding box center [349, 90] width 519 height 22
click at [67, 91] on b "Mark 14" at bounding box center [48, 90] width 38 height 16
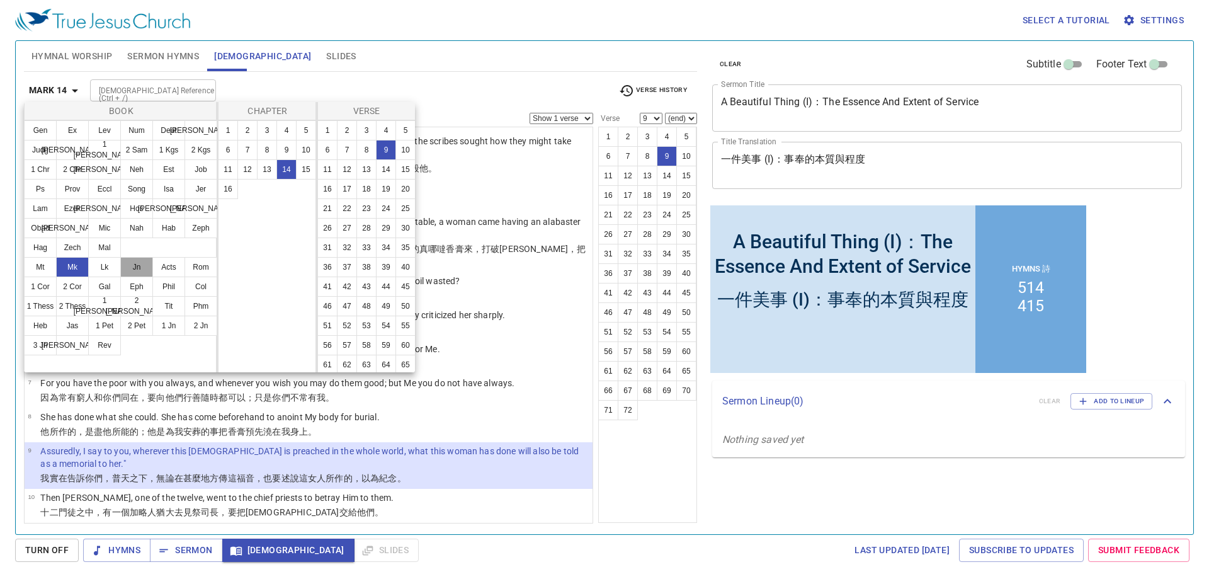
click at [127, 270] on button "Jn" at bounding box center [136, 267] width 33 height 20
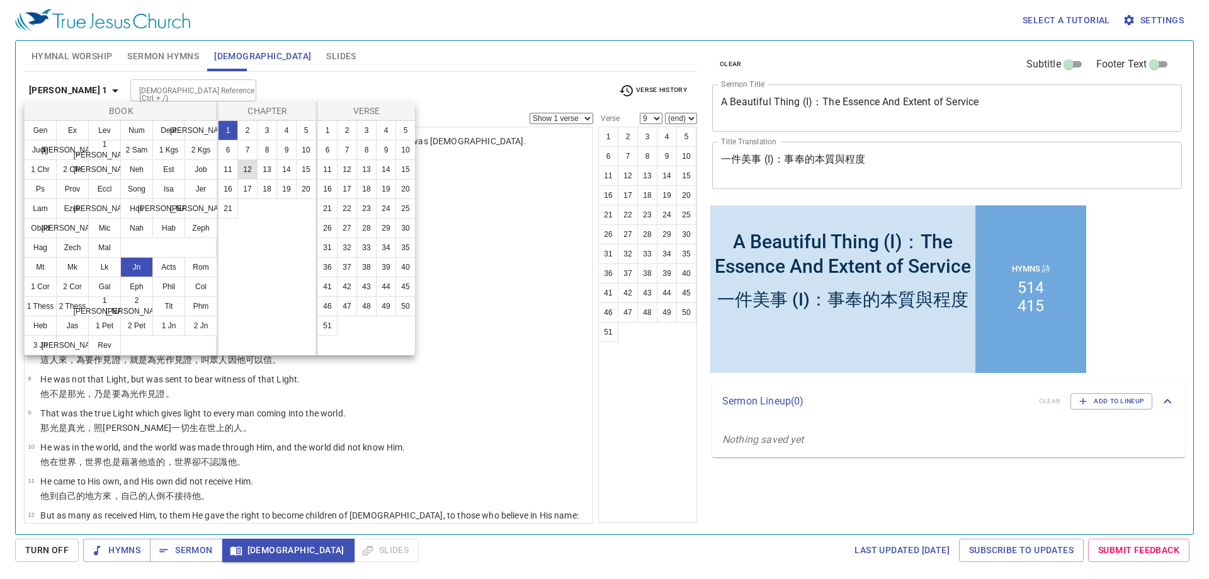
click at [251, 167] on button "12" at bounding box center [247, 169] width 20 height 20
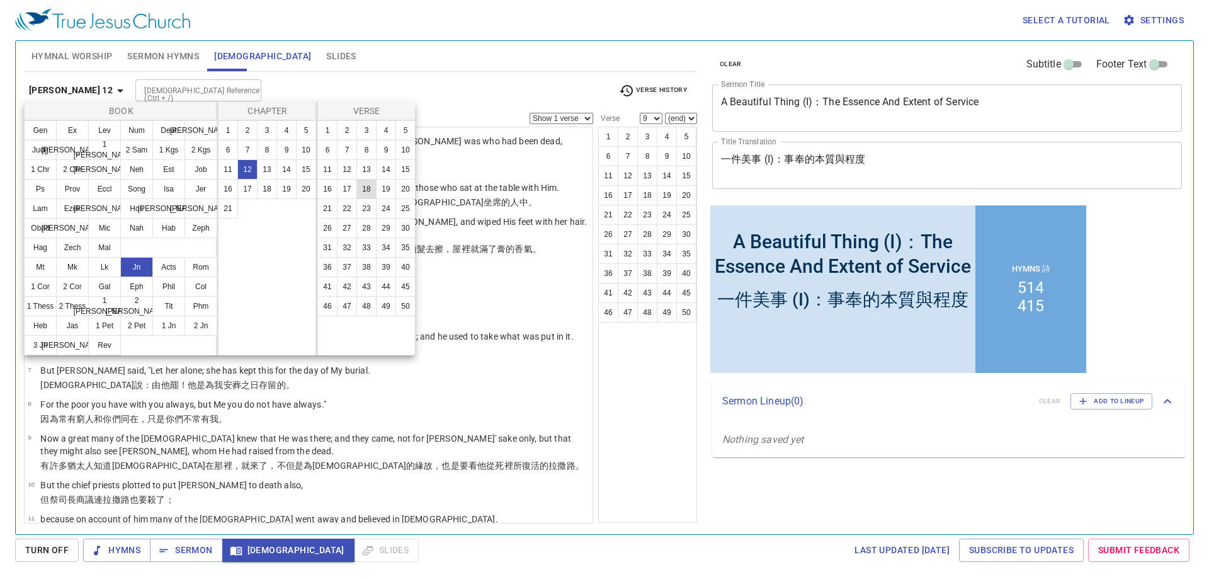
scroll to position [3, 0]
click at [346, 127] on button "2" at bounding box center [347, 130] width 20 height 20
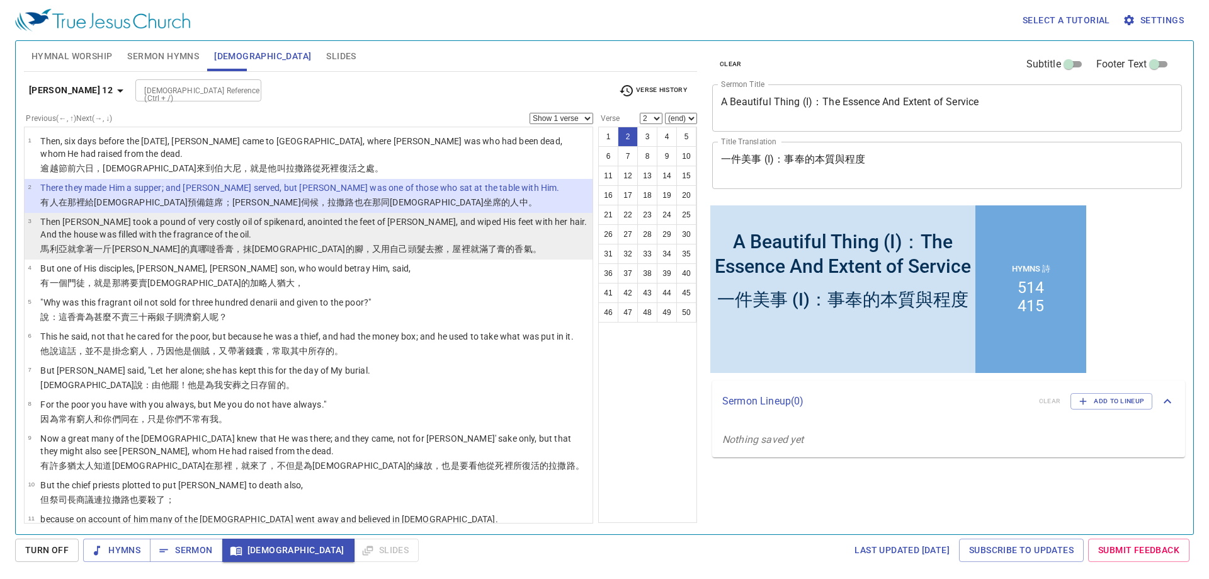
click at [265, 221] on p "Then Mary took a pound of very costly oil of spikenard, anointed the feet of Je…" at bounding box center [314, 227] width 549 height 25
select select "3"
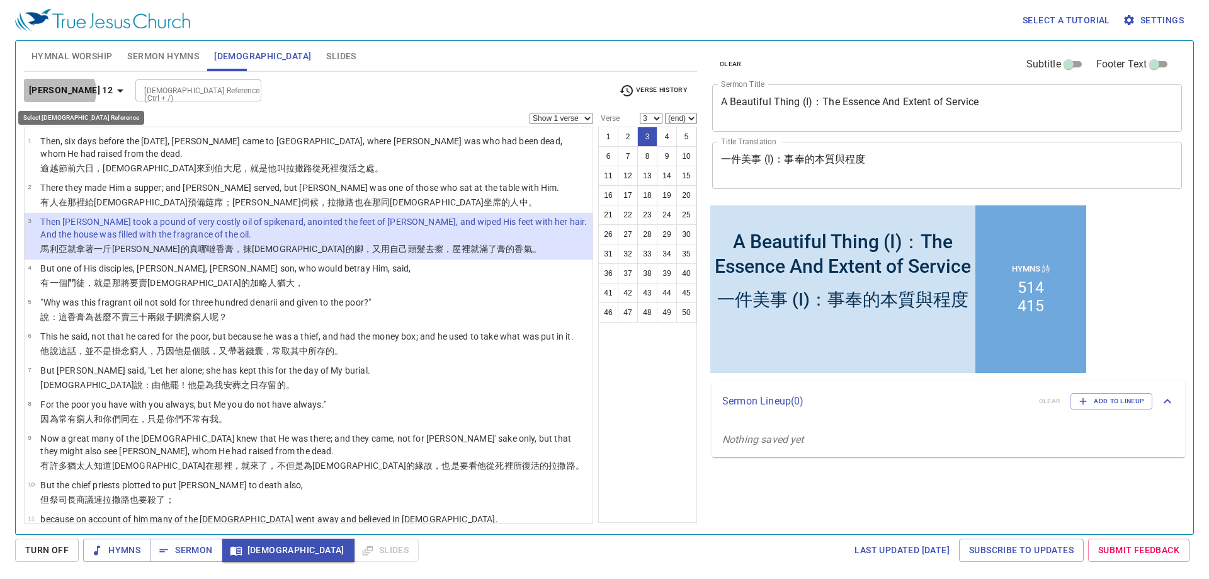
click at [59, 91] on b "John 12" at bounding box center [71, 90] width 84 height 16
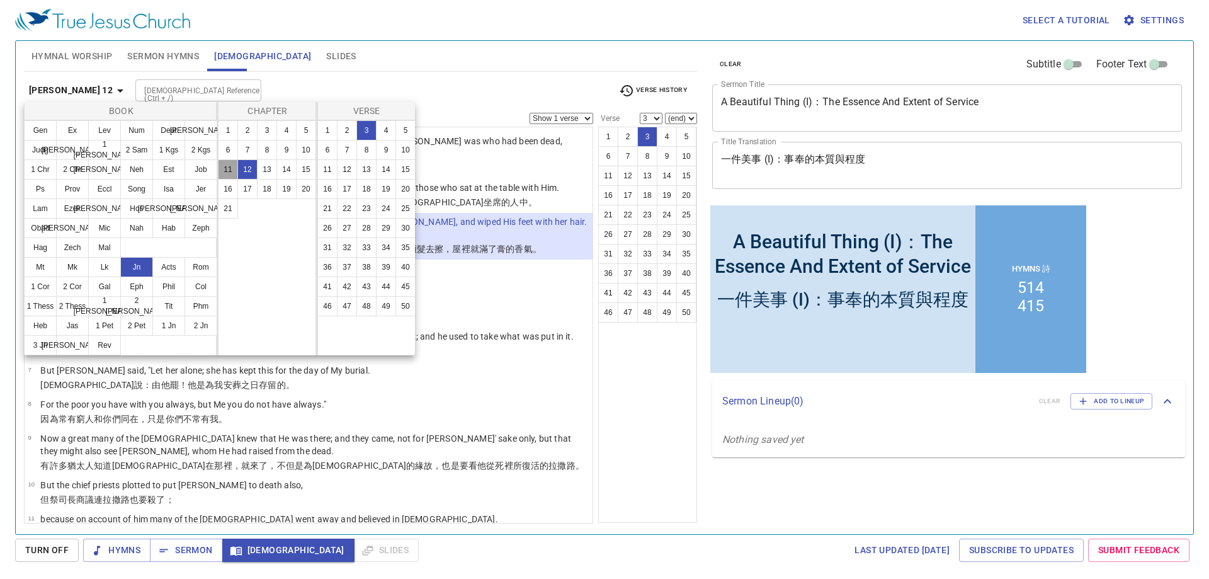
click at [236, 166] on button "11" at bounding box center [228, 169] width 20 height 20
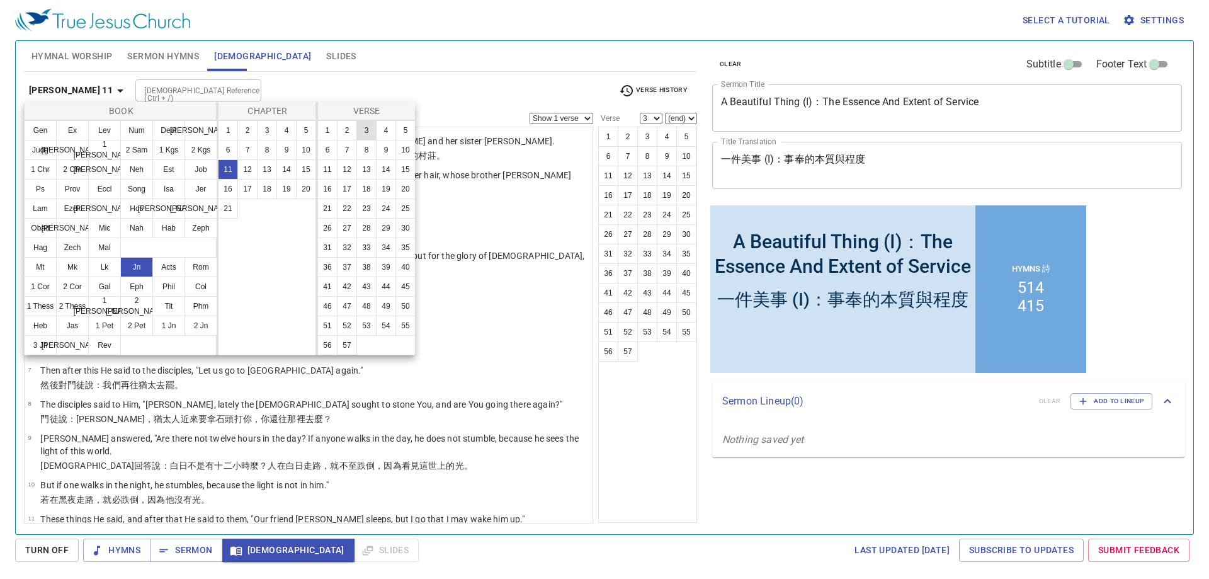
click at [368, 137] on button "3" at bounding box center [366, 130] width 20 height 20
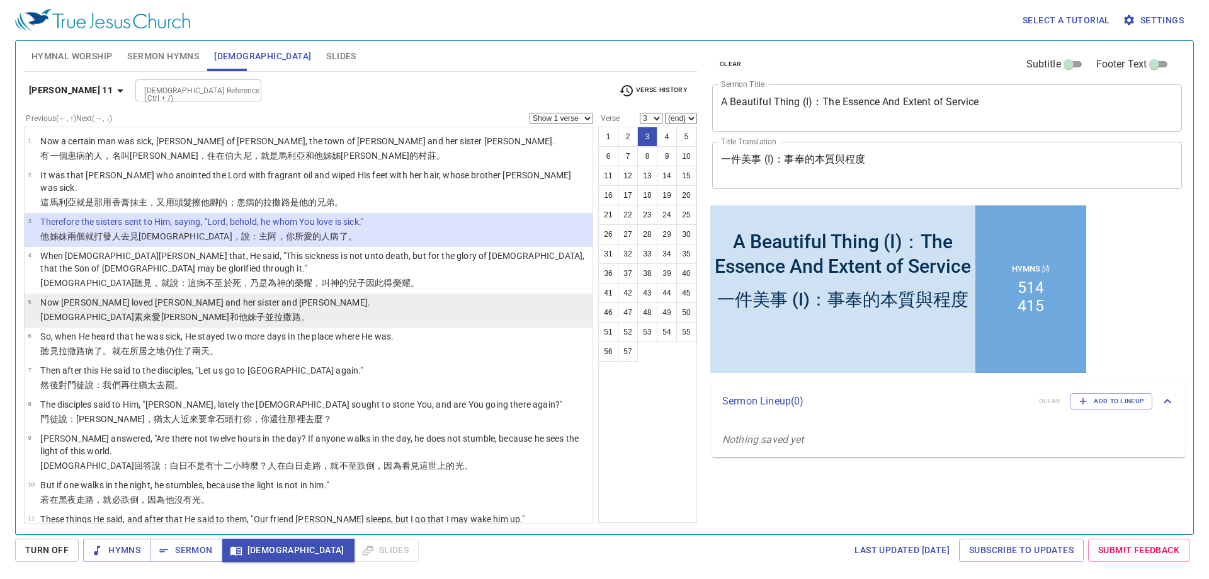
click at [297, 293] on li "5 Now Jesus loved Martha and her sister and Lazarus. 耶穌 素來 愛 馬大 和 他 妹子 並 拉撒路 。" at bounding box center [309, 310] width 568 height 34
select select "5"
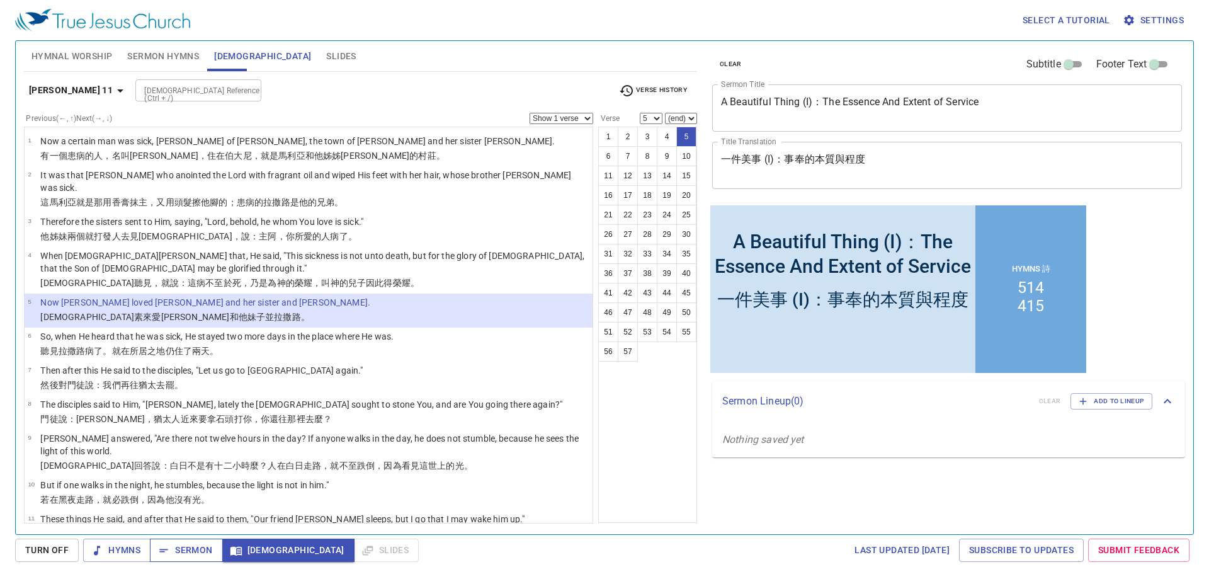
click at [191, 560] on button "Sermon" at bounding box center [186, 549] width 72 height 23
click at [113, 88] on icon "button" at bounding box center [120, 90] width 15 height 15
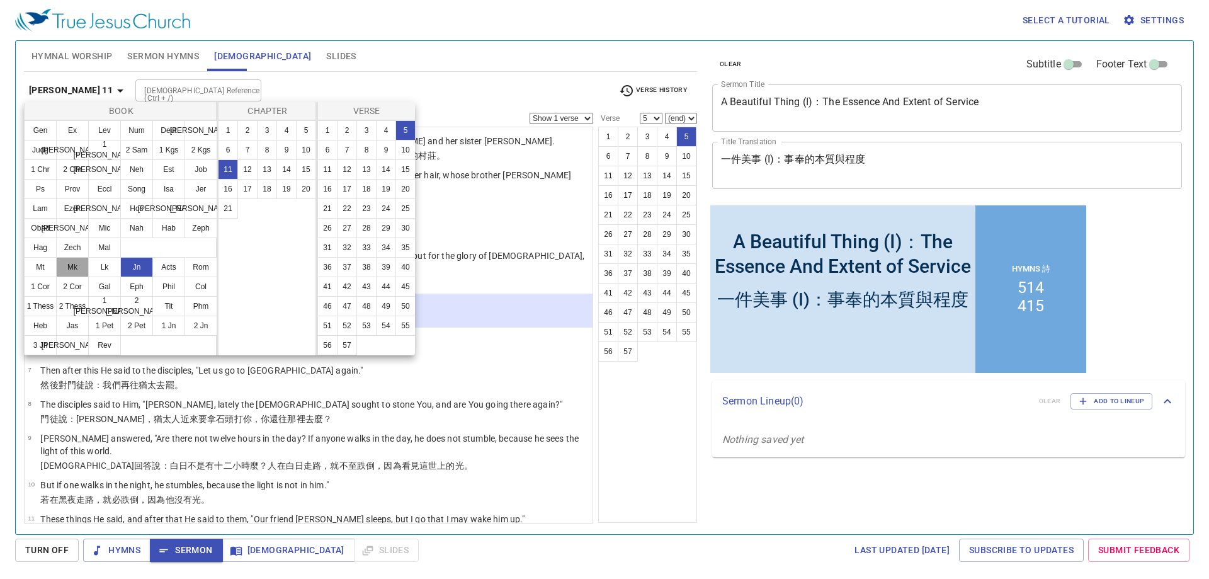
click at [71, 258] on button "Mk" at bounding box center [72, 267] width 33 height 20
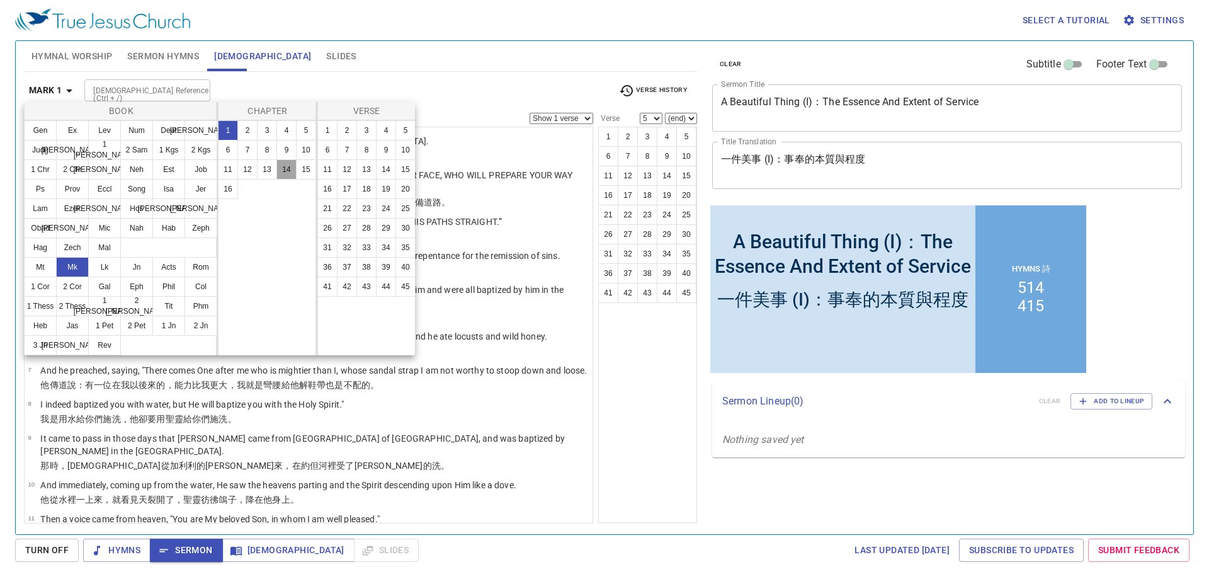
click at [286, 169] on button "14" at bounding box center [286, 169] width 20 height 20
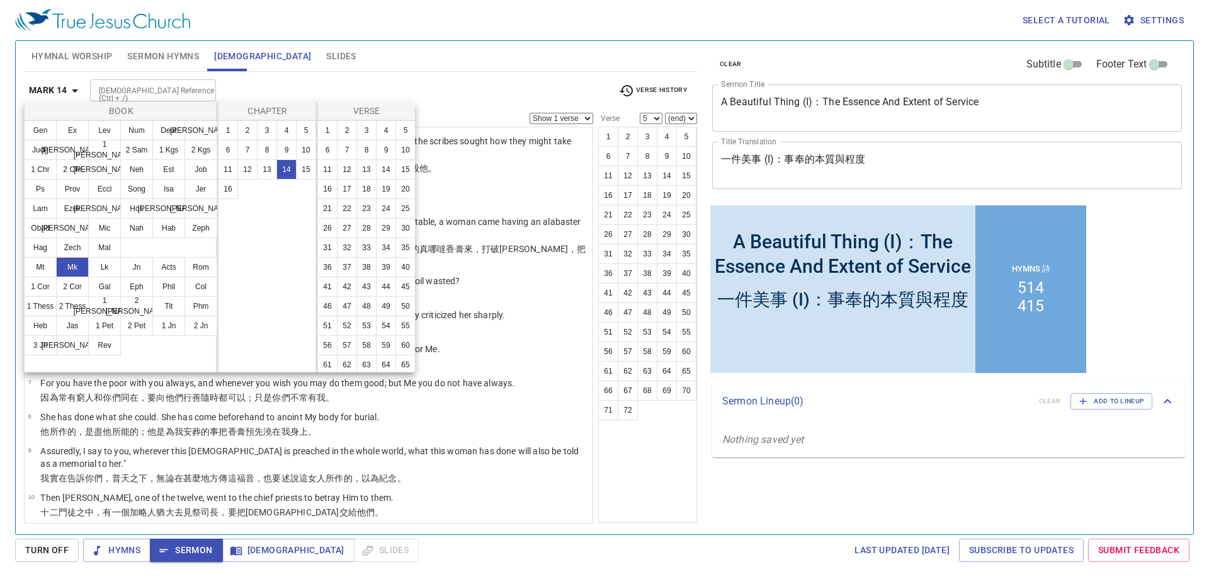
click at [441, 85] on div at bounding box center [604, 289] width 1209 height 579
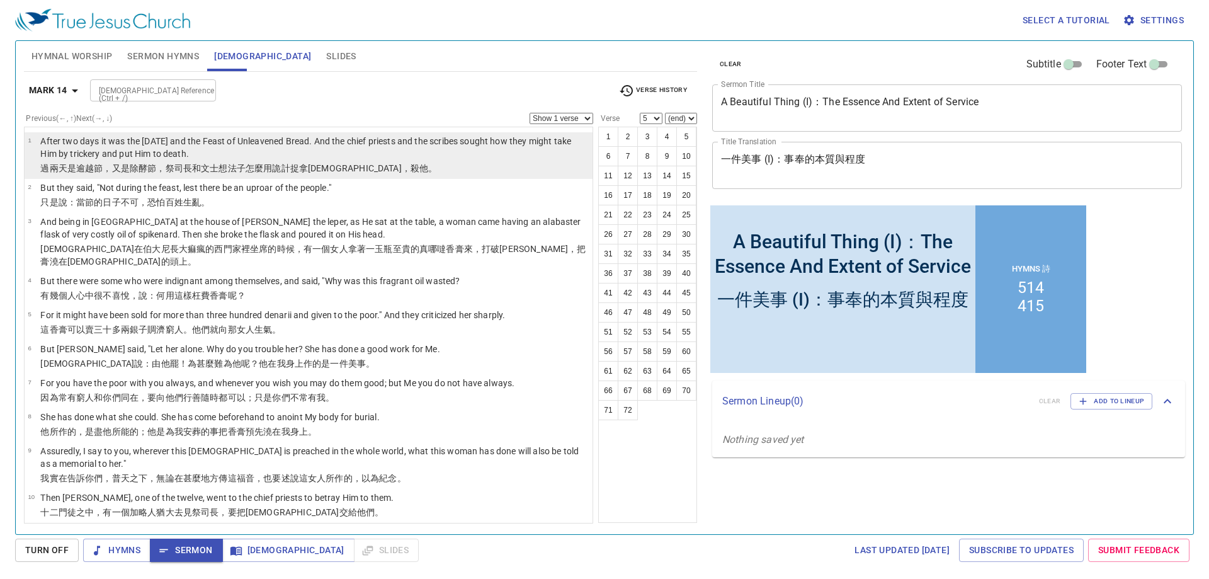
click at [312, 136] on p "After two days it was the [DATE] and the Feast of Unleavened Bread. And the chi…" at bounding box center [314, 147] width 549 height 25
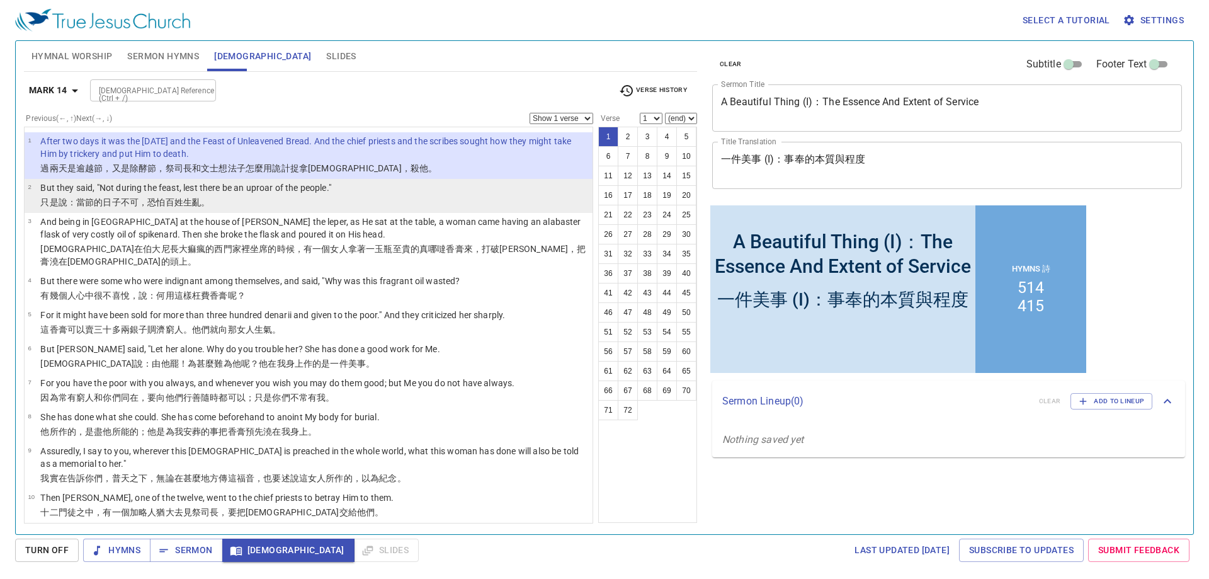
click at [394, 191] on li "2 But they said, "Not during the feast, lest there be an uproar of the people."…" at bounding box center [309, 196] width 568 height 34
select select "2"
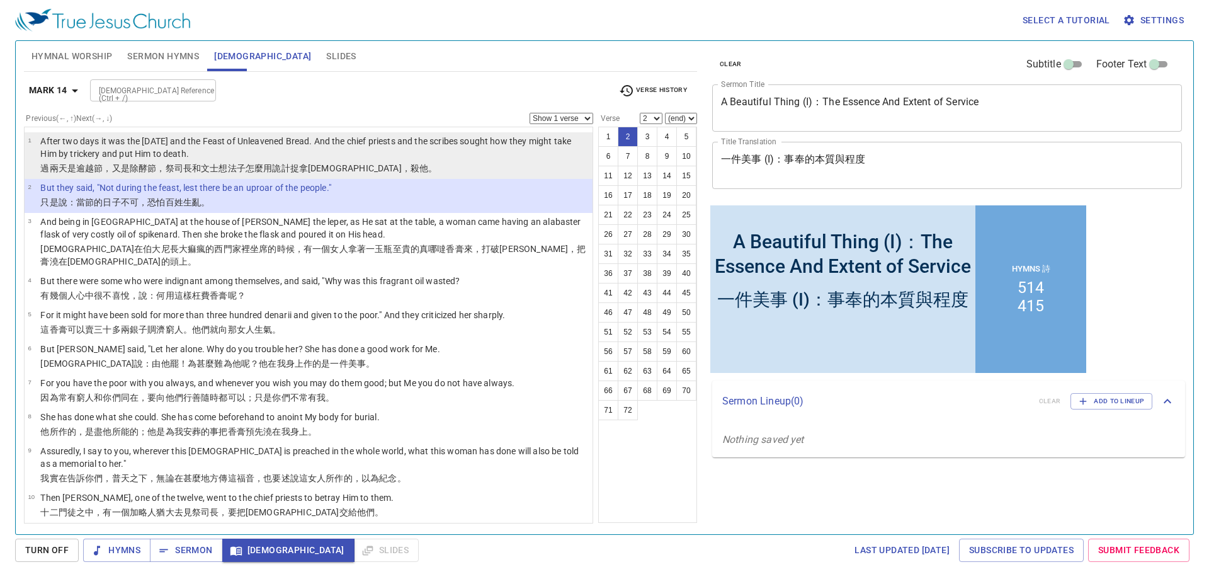
click at [205, 145] on p "After two days it was the [DATE] and the Feast of Unleavened Bread. And the chi…" at bounding box center [314, 147] width 549 height 25
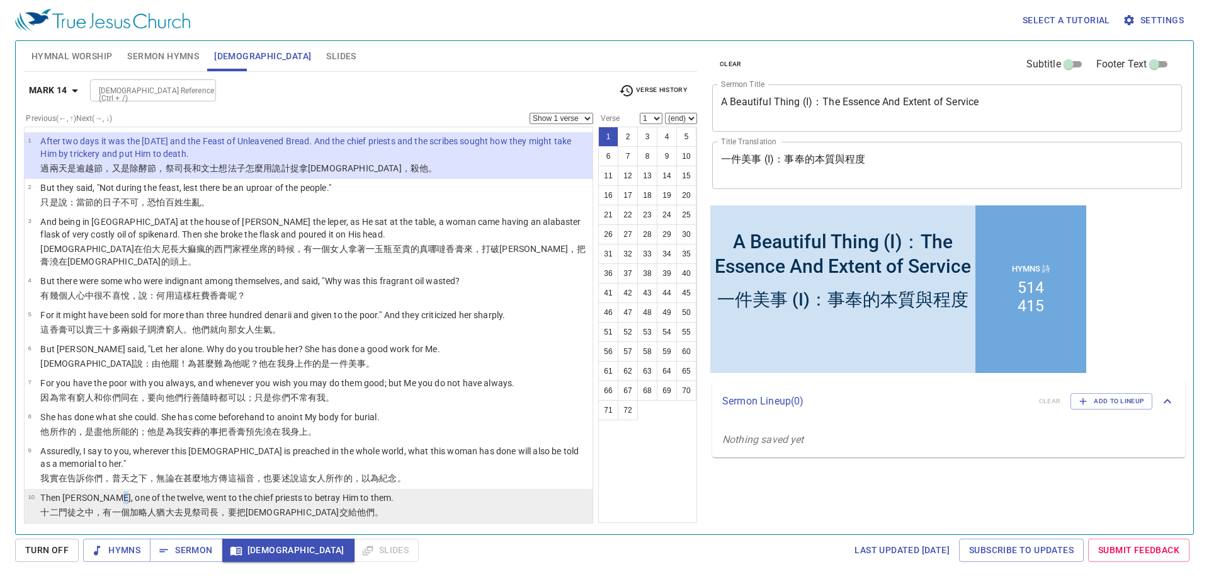
click at [111, 492] on td "Then [PERSON_NAME], one of the twelve, went to the chief priests to betray Him …" at bounding box center [216, 498] width 353 height 14
select select "10"
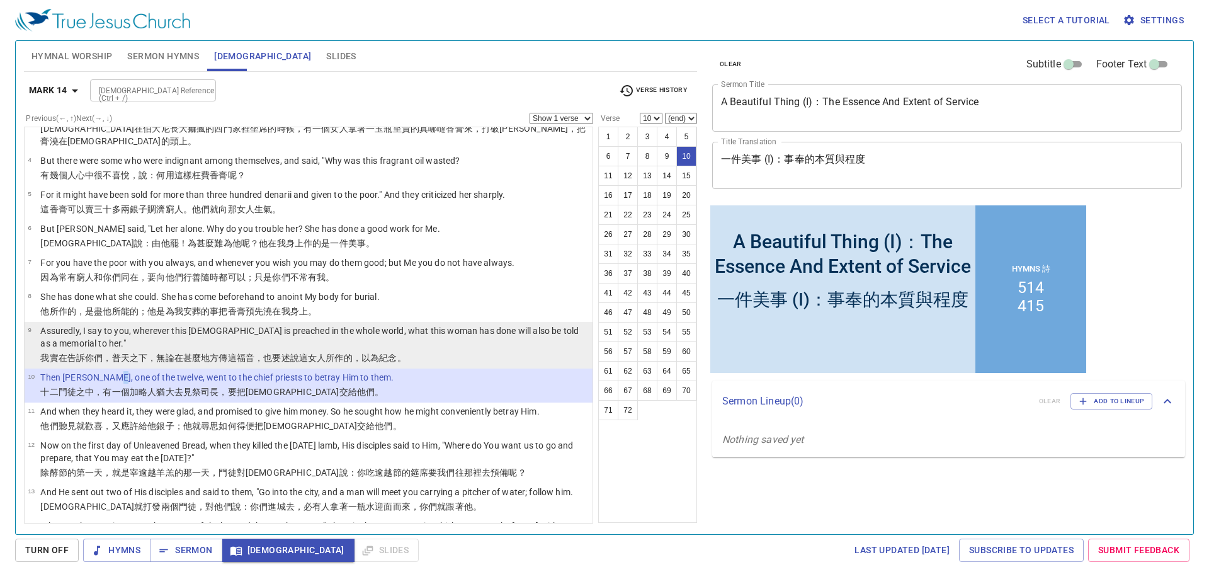
scroll to position [126, 0]
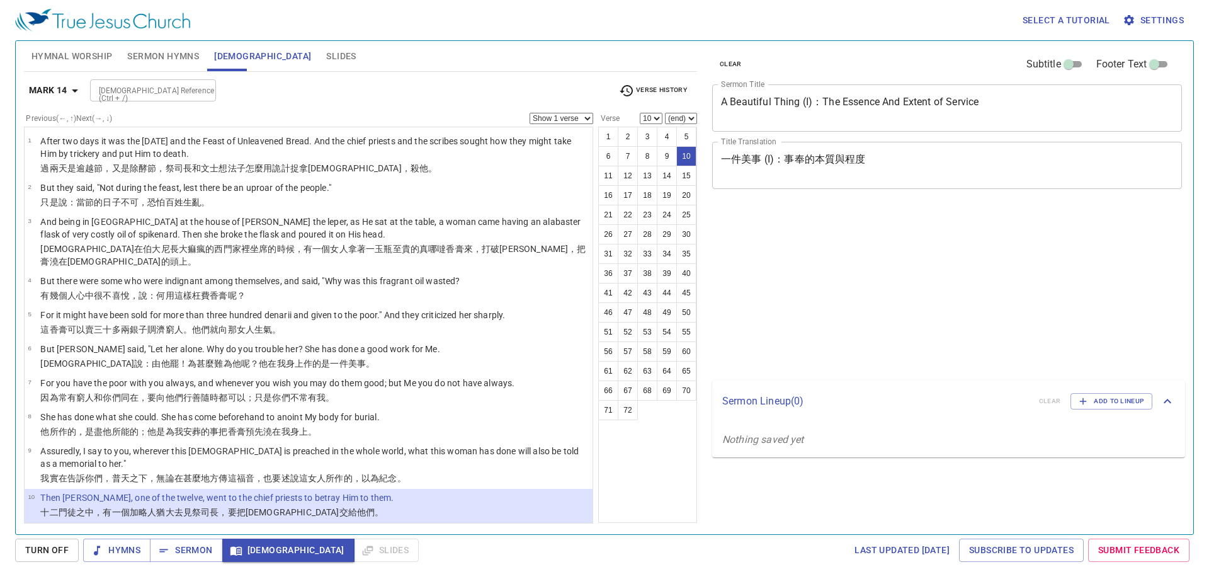
select select "10"
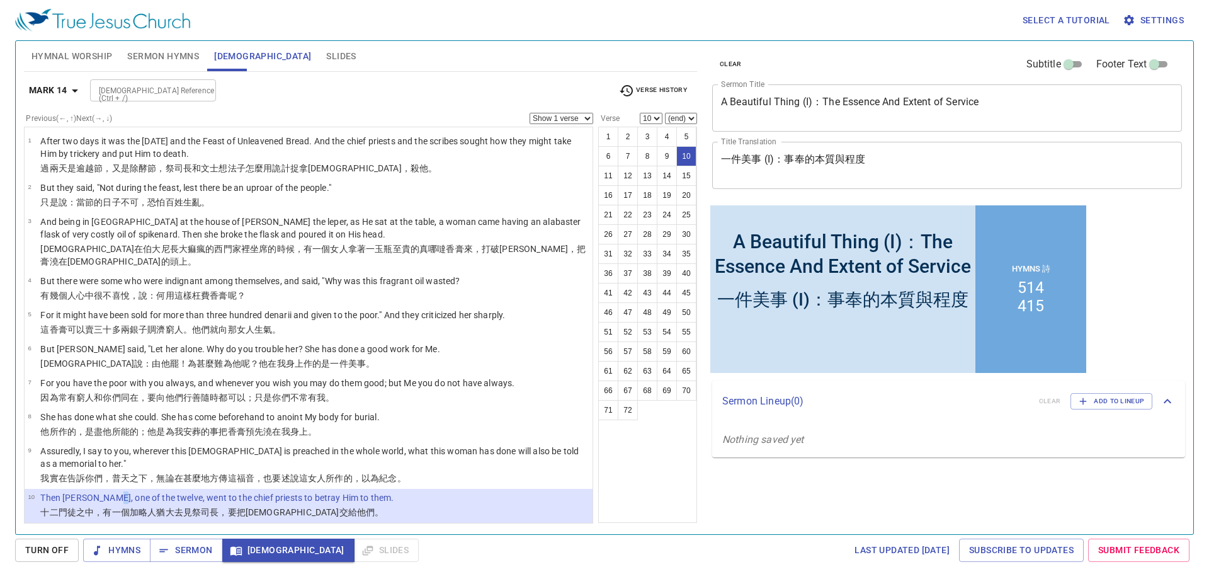
scroll to position [205, 0]
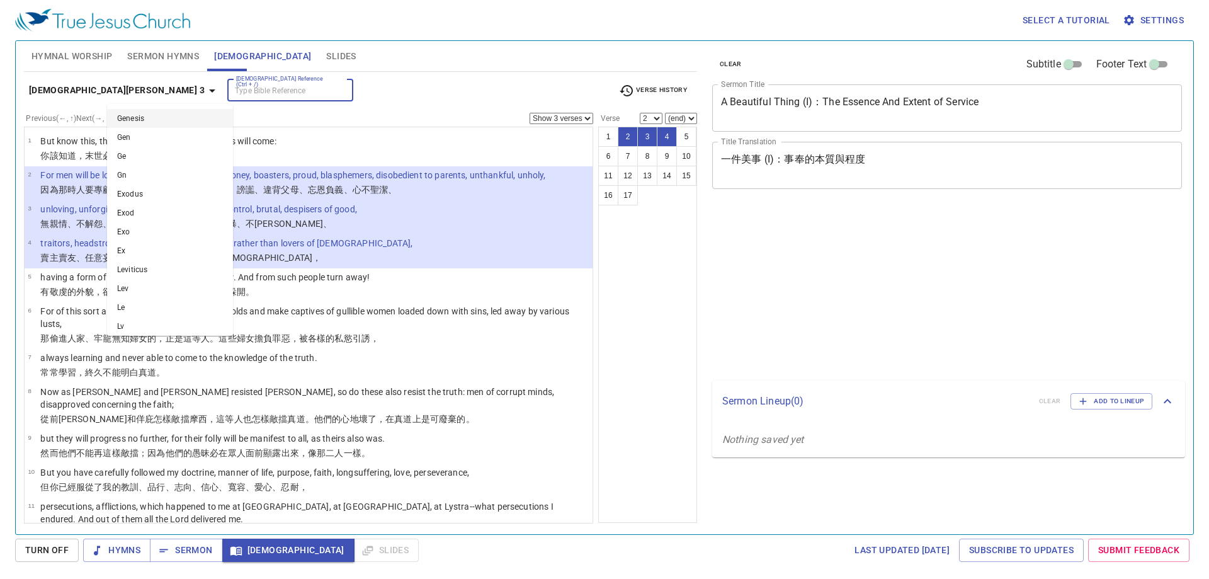
select select "3"
select select "2"
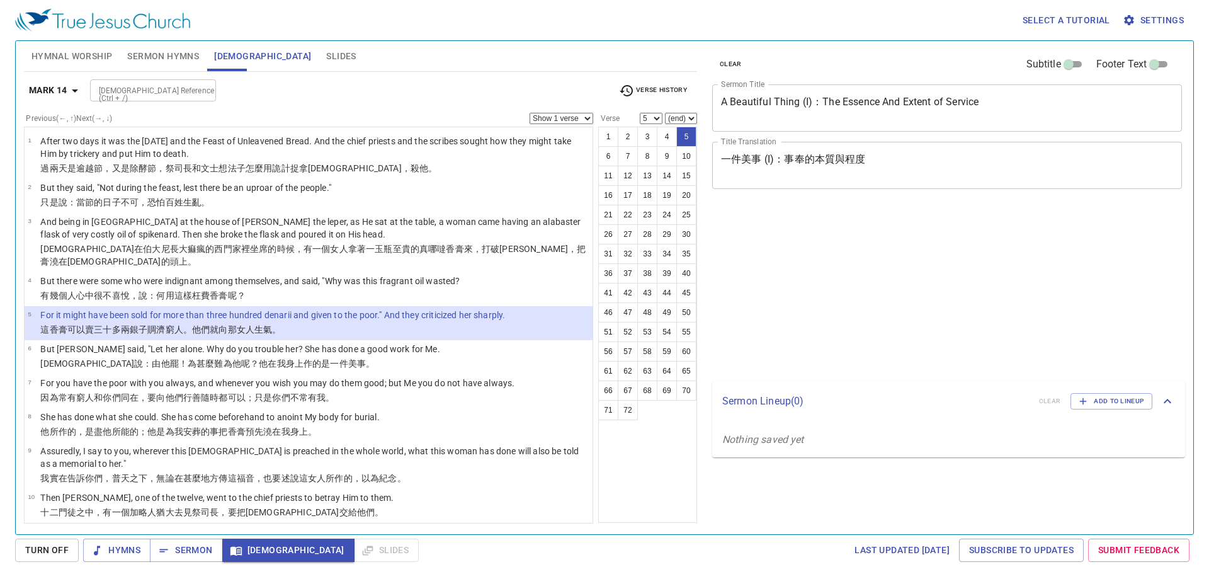
select select "5"
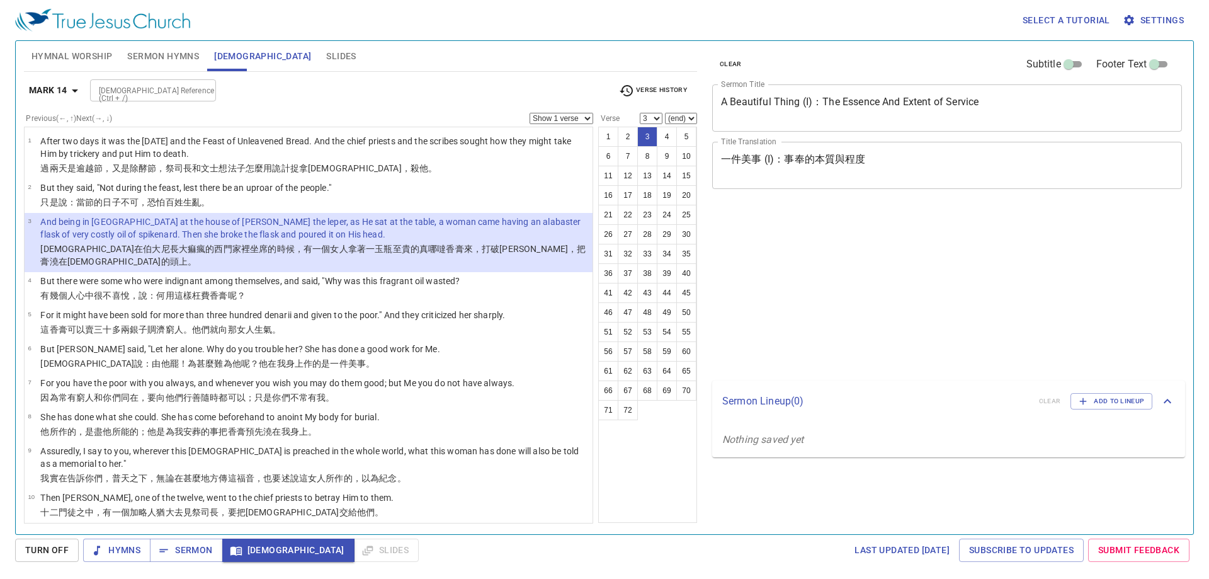
select select "3"
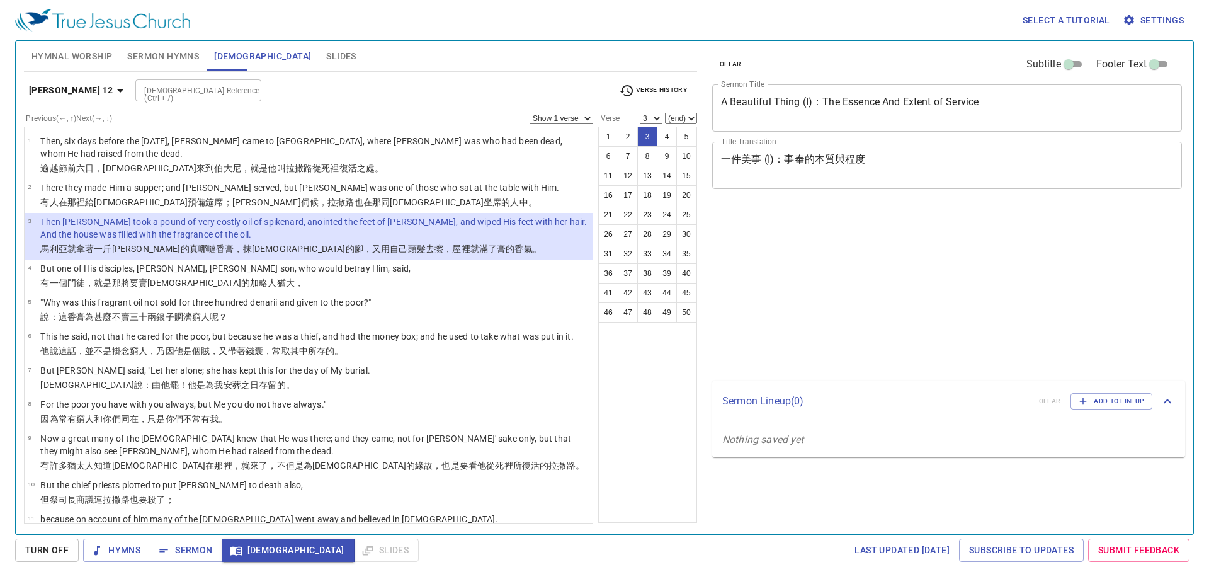
select select "3"
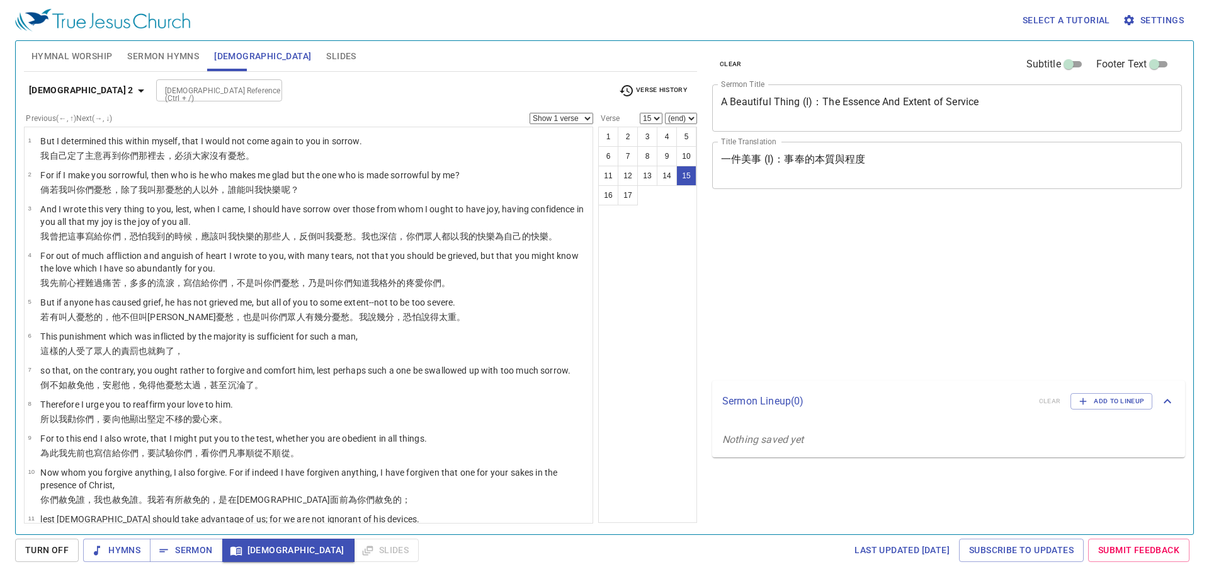
select select "15"
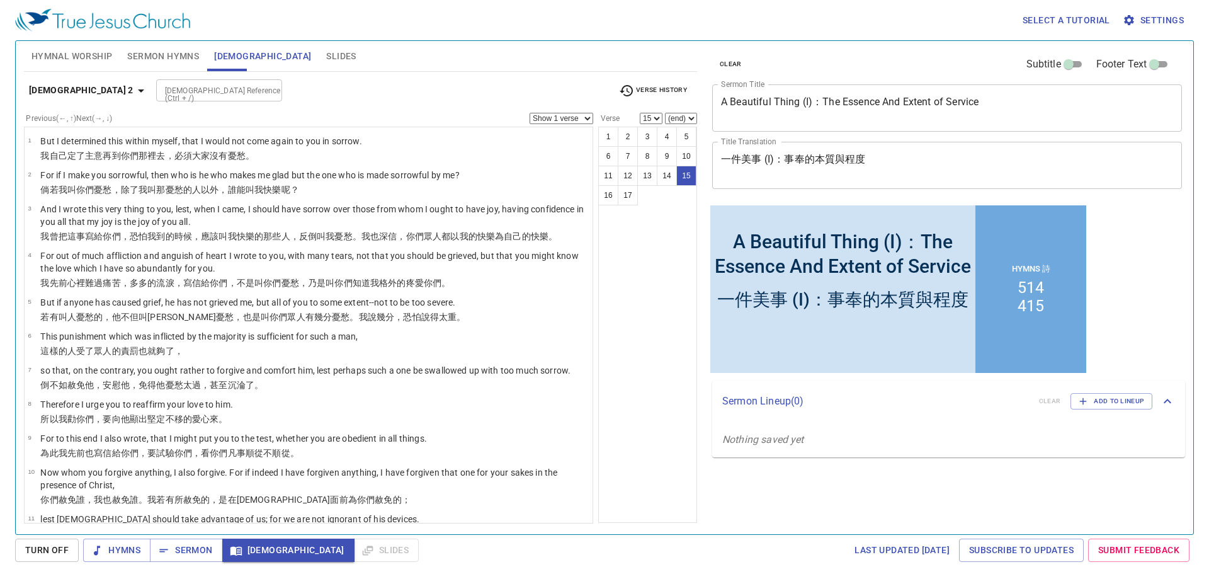
scroll to position [210, 0]
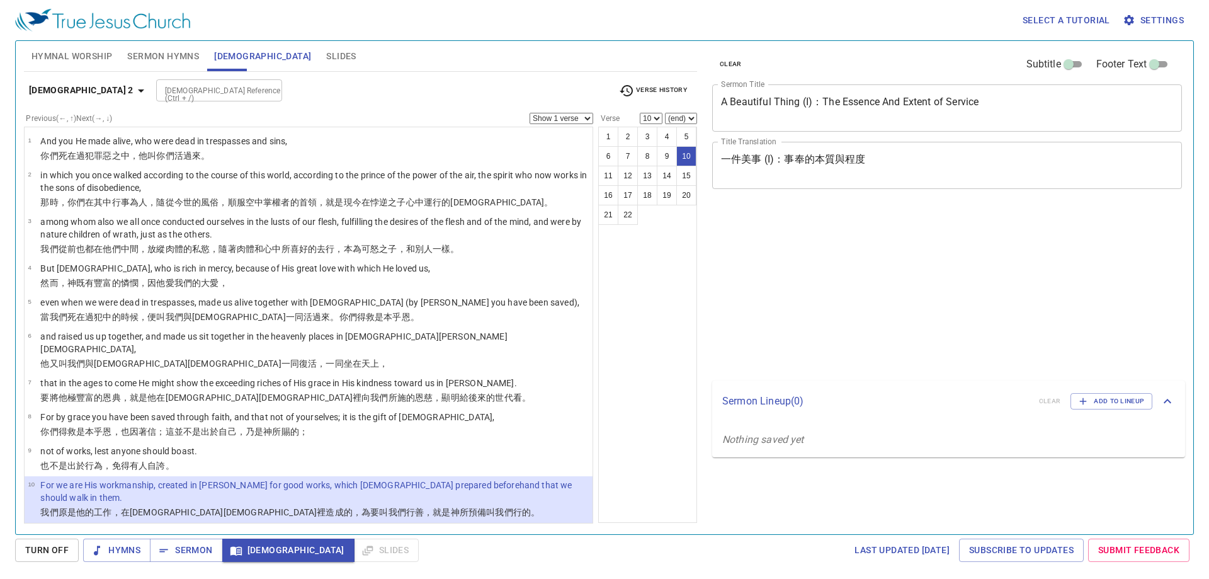
select select "10"
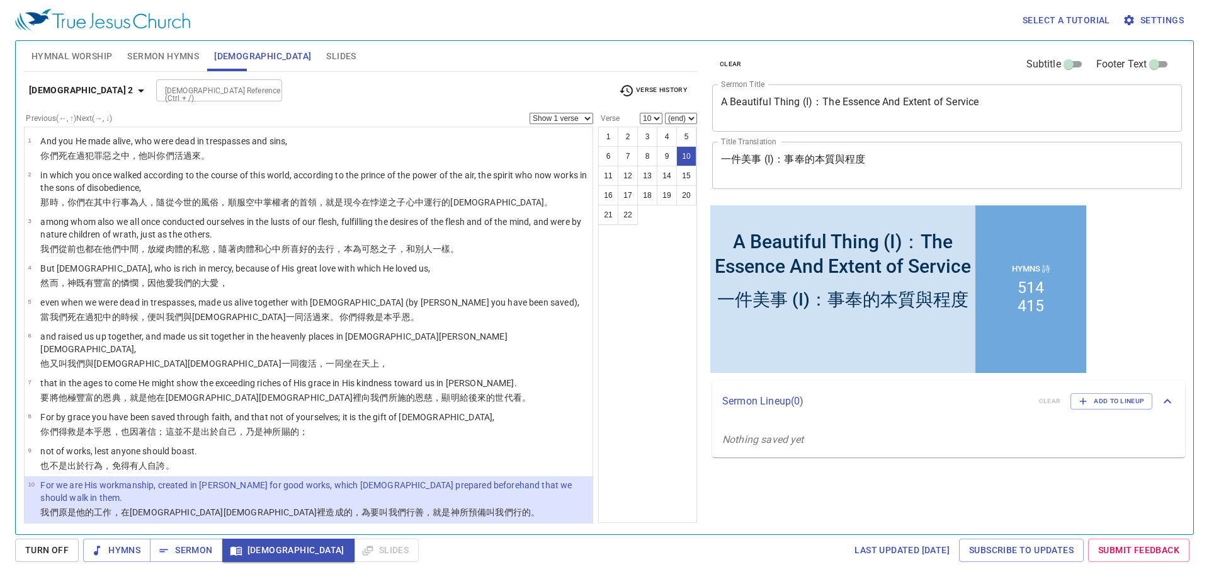
scroll to position [251, 0]
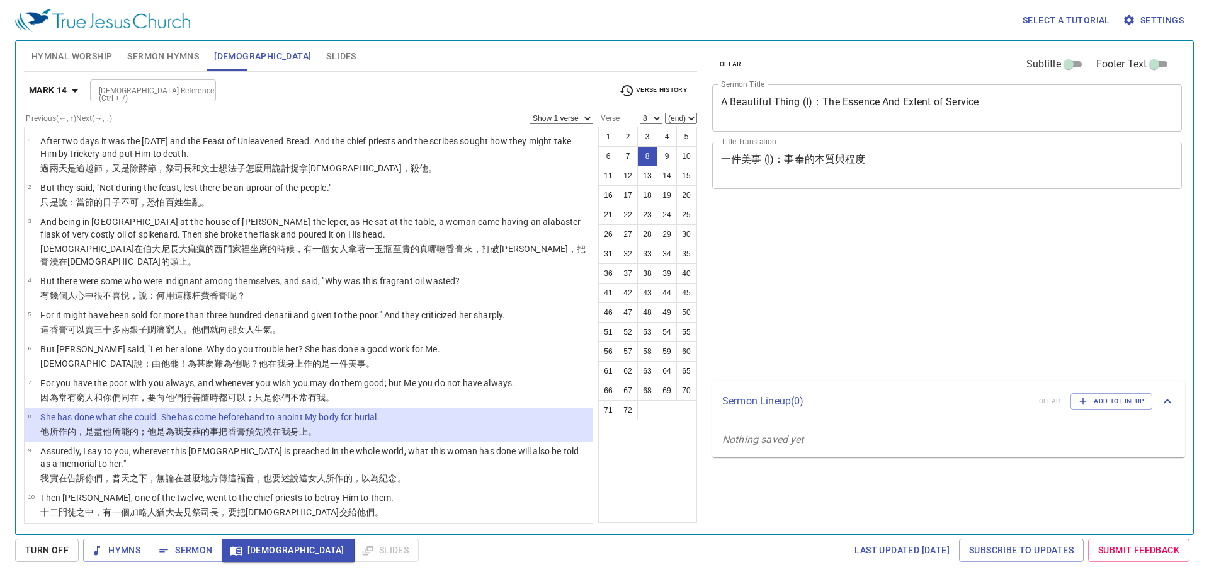
select select "8"
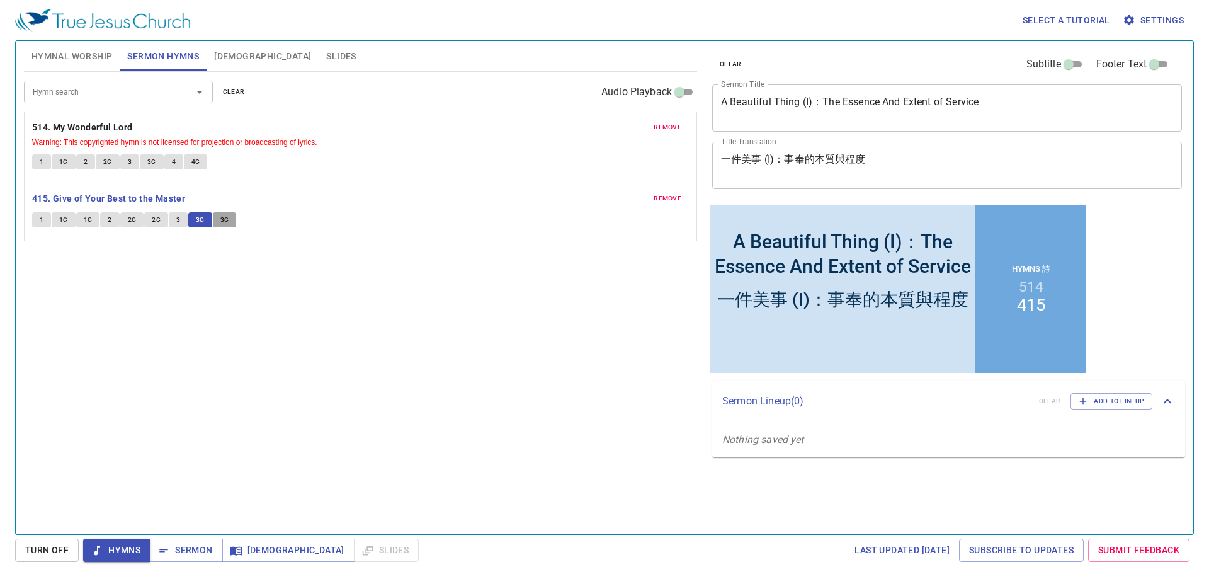
click at [227, 220] on span "3C" at bounding box center [224, 219] width 9 height 11
click at [193, 551] on span "Sermon" at bounding box center [186, 550] width 52 height 16
click at [139, 547] on span "Hymns" at bounding box center [116, 550] width 47 height 16
click at [102, 60] on span "Hymnal Worship" at bounding box center [71, 56] width 81 height 16
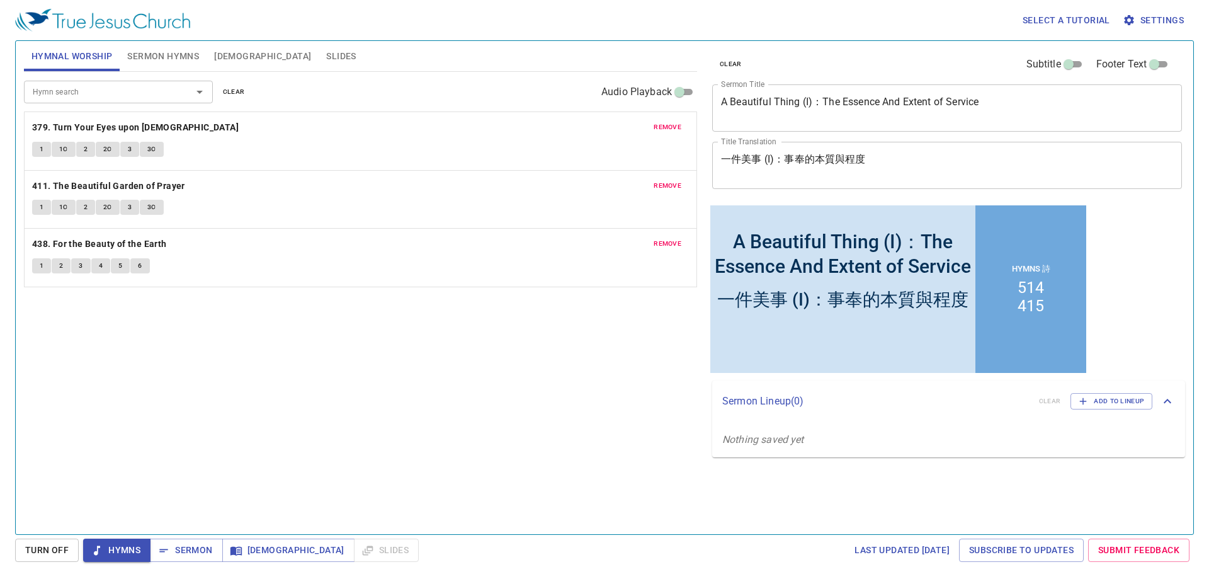
click at [663, 125] on span "remove" at bounding box center [668, 127] width 28 height 11
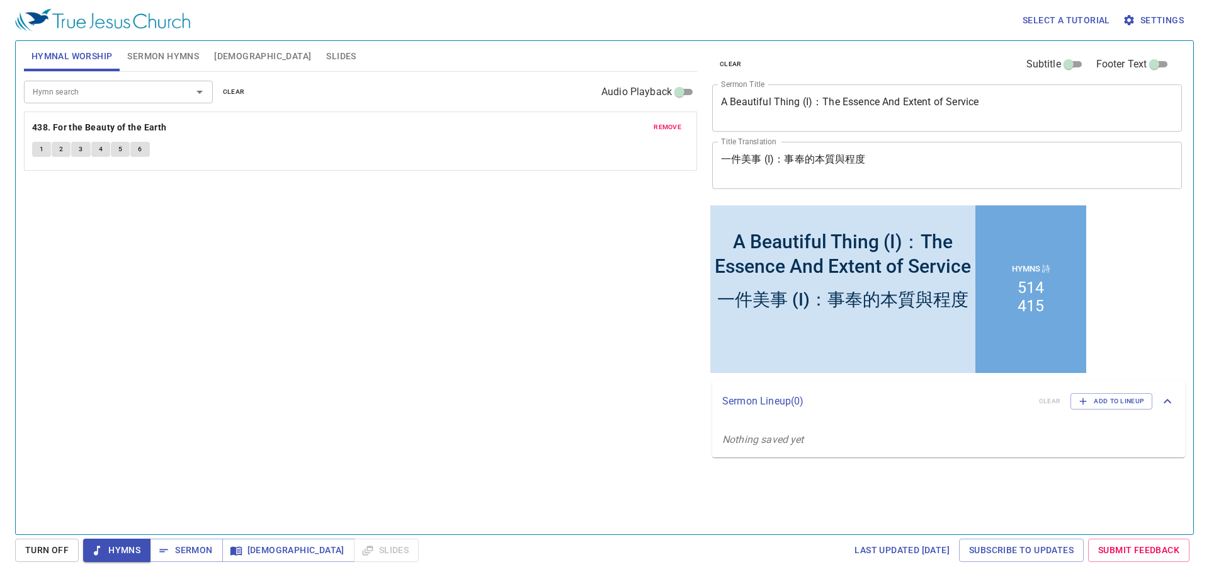
click at [663, 125] on span "remove" at bounding box center [668, 127] width 28 height 11
click at [174, 56] on span "Sermon Hymns" at bounding box center [163, 56] width 72 height 16
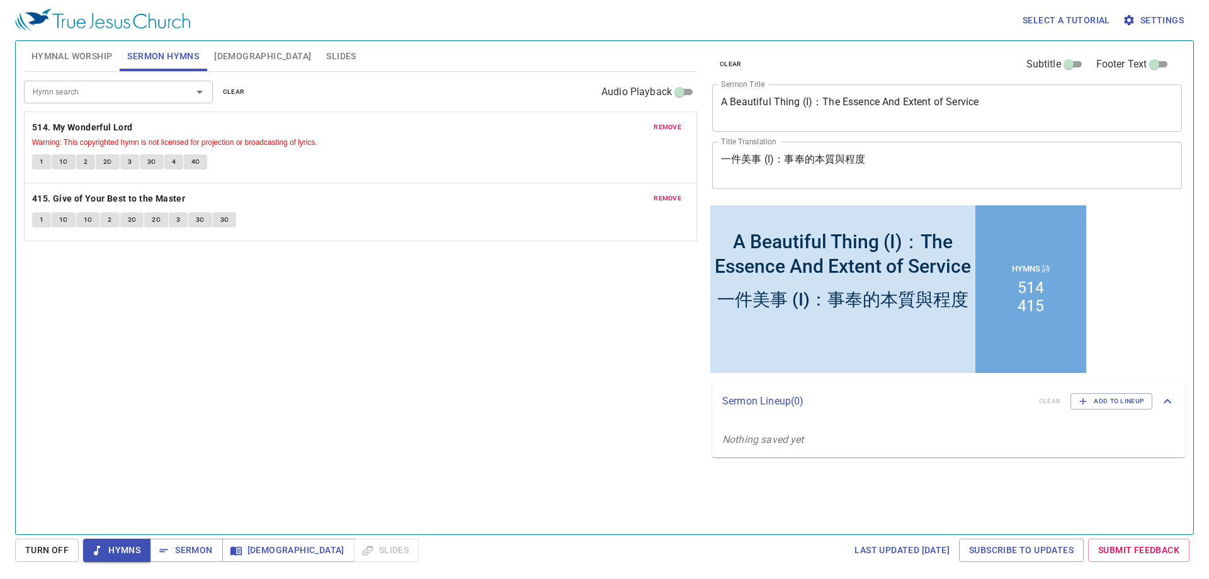
click at [674, 127] on span "remove" at bounding box center [668, 127] width 28 height 11
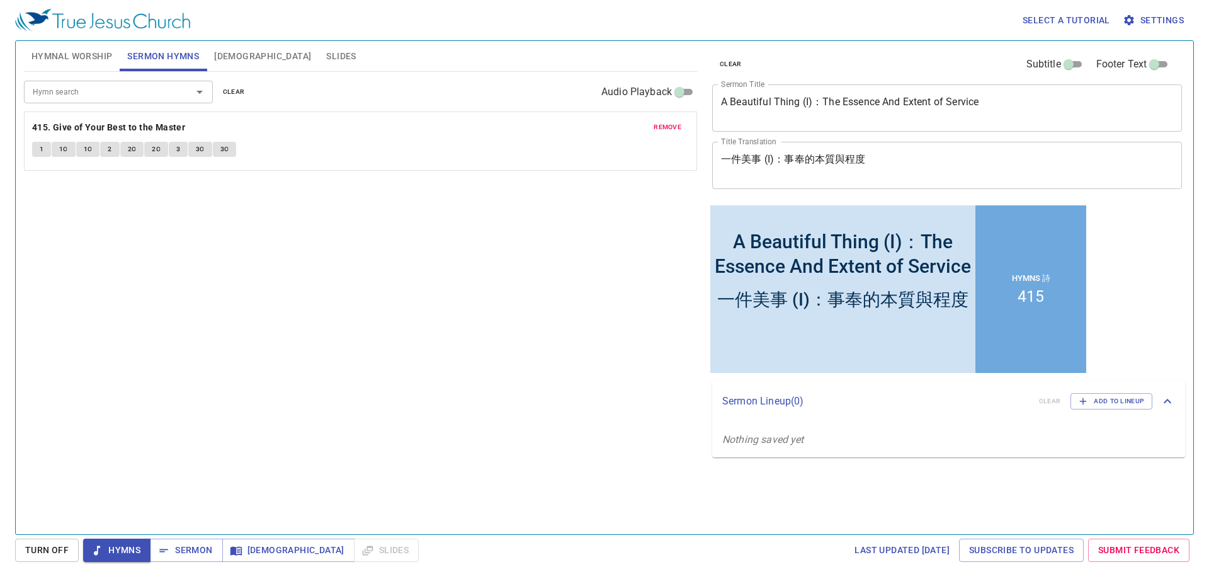
click at [674, 127] on span "remove" at bounding box center [668, 127] width 28 height 11
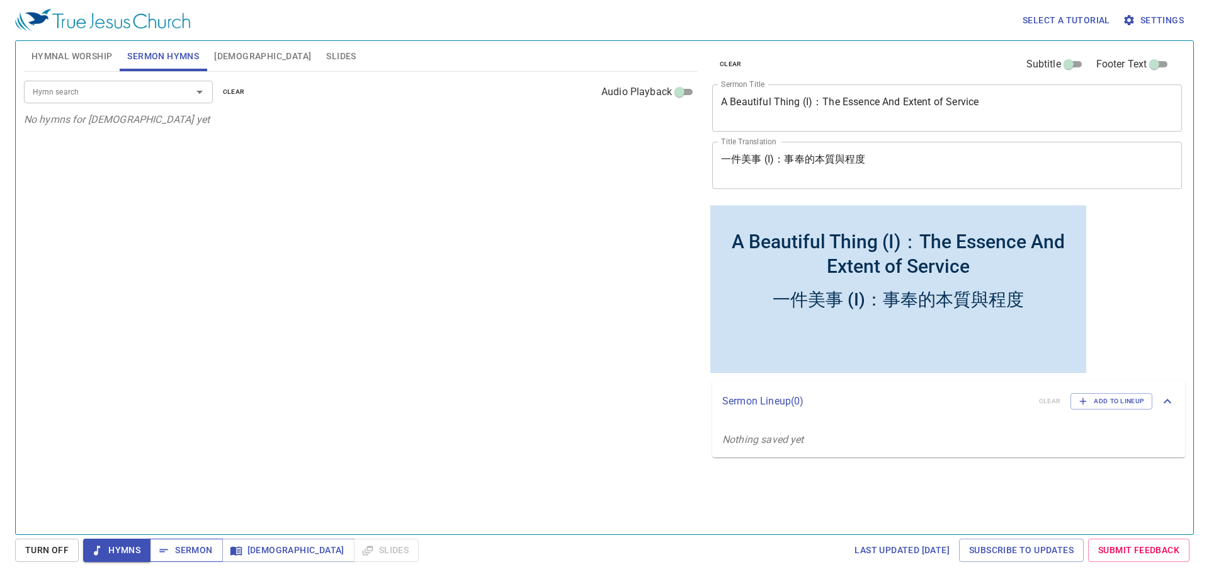
click at [190, 549] on span "Sermon" at bounding box center [186, 550] width 52 height 16
click at [855, 104] on textarea "A Beautiful Thing (I)：The Essence And Extent of Service" at bounding box center [947, 108] width 452 height 24
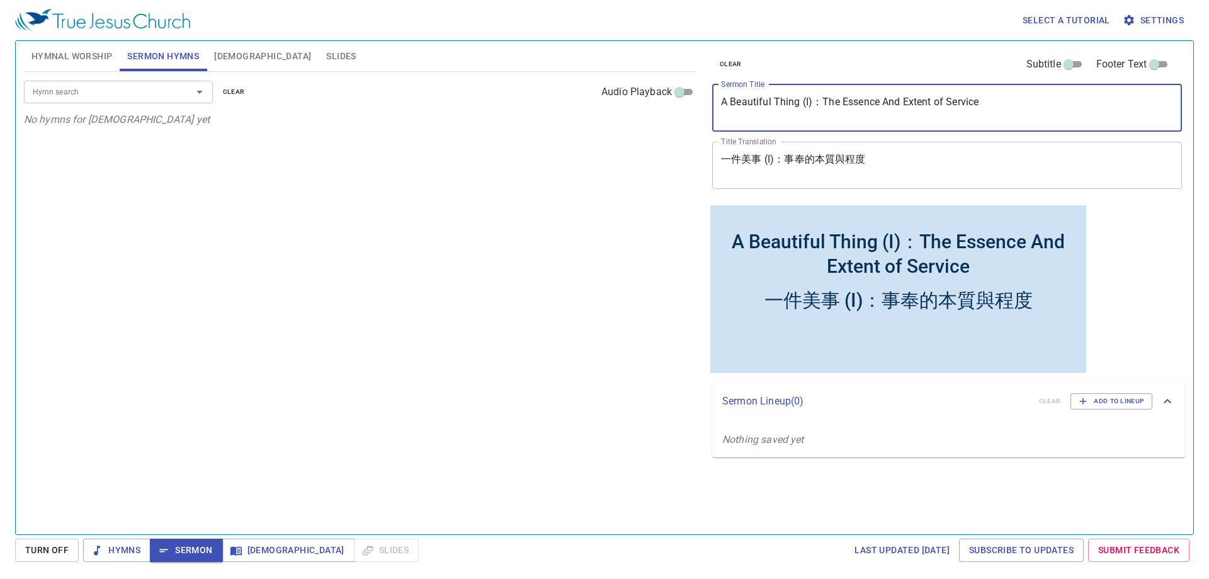
click at [807, 102] on textarea "A Beautiful Thing (I)：The Essence And Extent of Service" at bounding box center [947, 108] width 452 height 24
type textarea "A Beautiful Thing (2)：The Essence And Extent of Service"
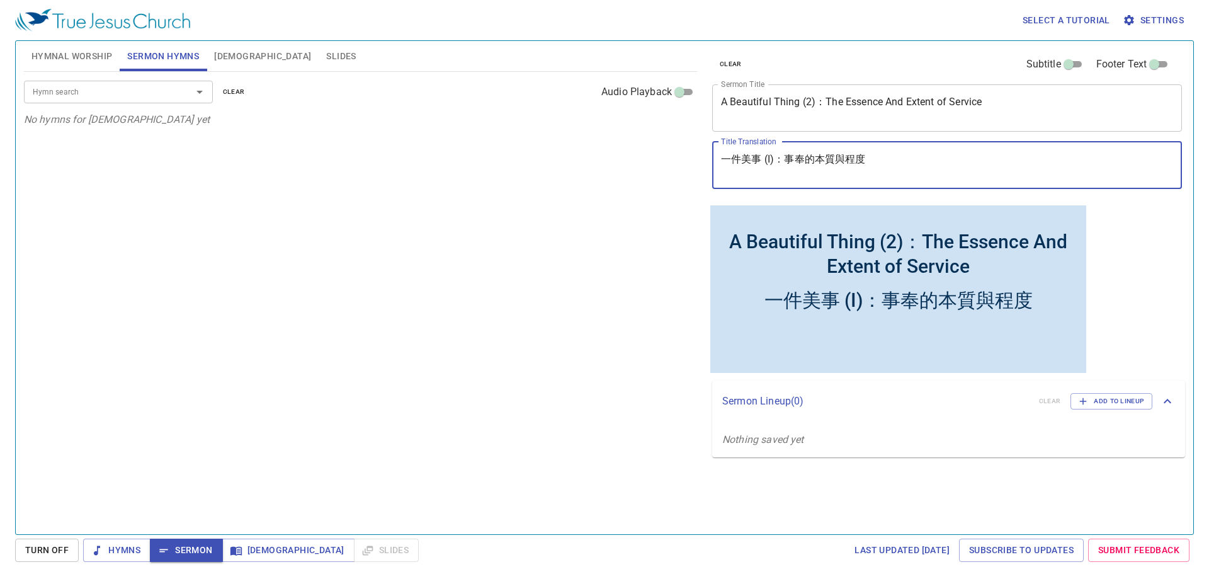
click at [787, 159] on textarea "一件美事 (I)：事奉的本質與程度" at bounding box center [947, 165] width 452 height 24
click at [771, 161] on textarea "一件美事 (I)：事奉的本質與程度" at bounding box center [947, 165] width 452 height 24
type textarea "一件美事 (2)：事奉的本質與程度"
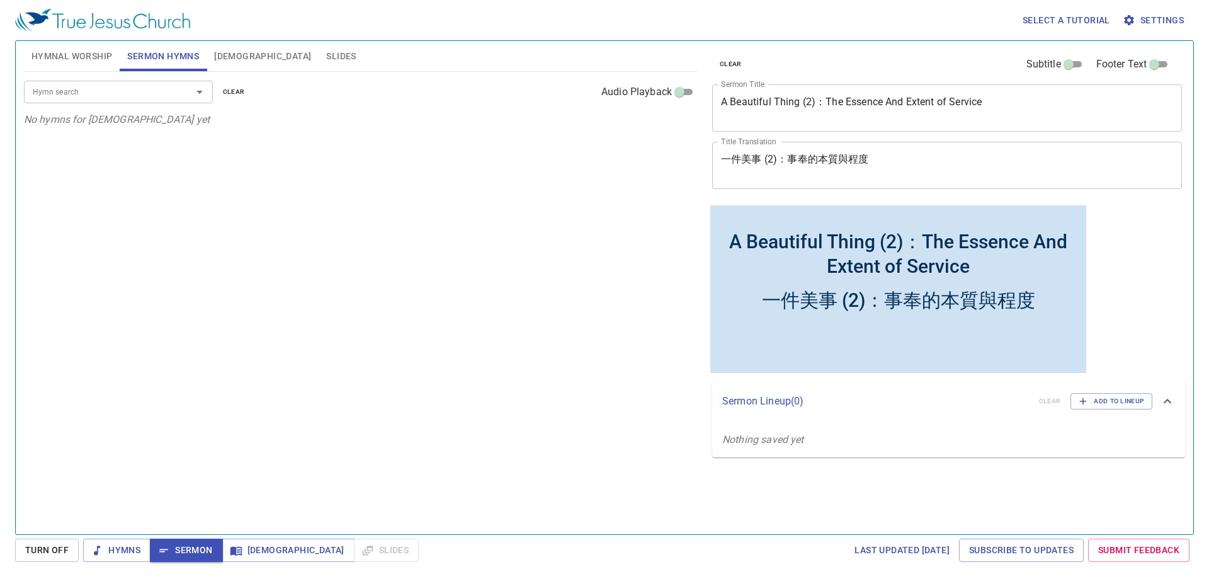
click at [771, 88] on div "A Beautiful Thing (2)：The Essence And Extent of Service x Sermon Title" at bounding box center [947, 107] width 470 height 47
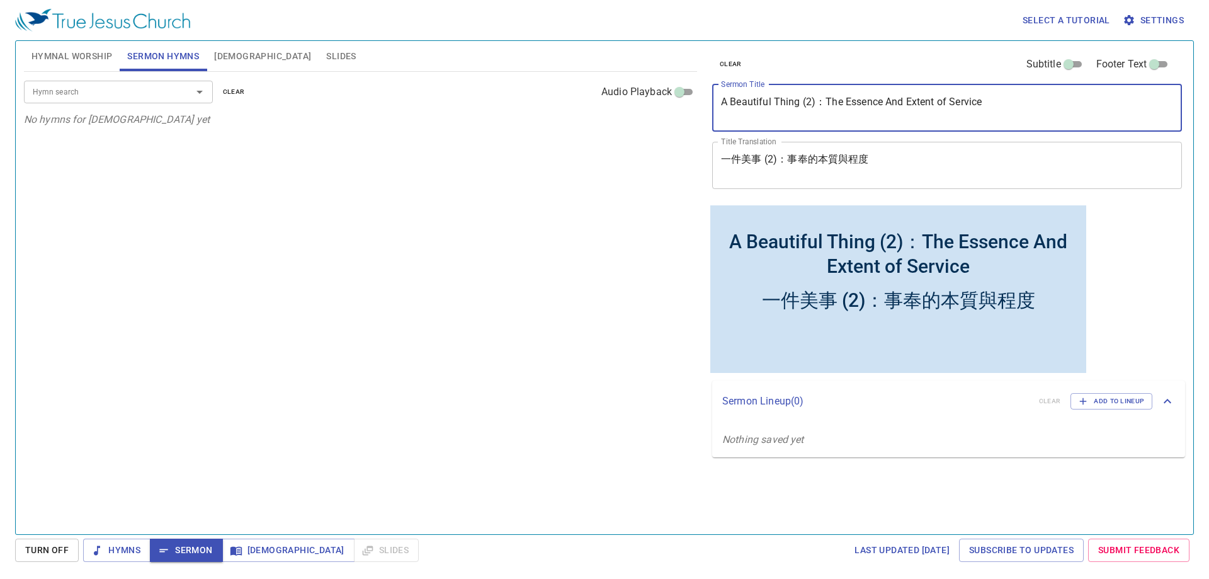
click at [769, 108] on textarea "A Beautiful Thing (2)：The Essence And Extent of Service" at bounding box center [947, 108] width 452 height 24
paste textarea "II): The Attitude and Priorities of Service"
type textarea "A Beautiful Thing (II): The Attitude and Priorities of Service"
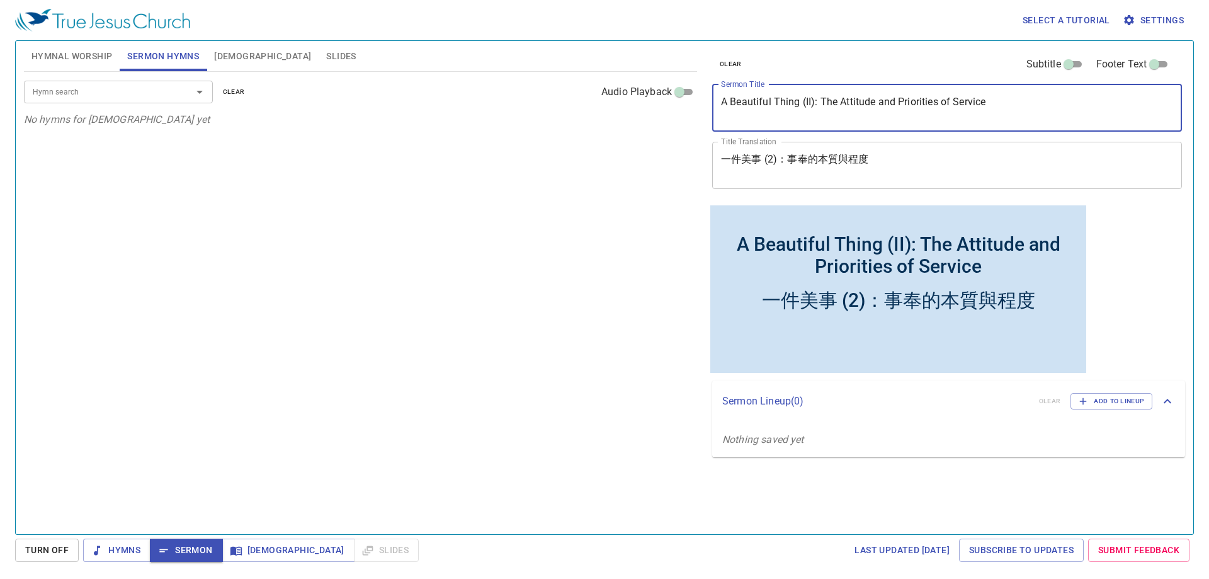
click at [797, 156] on textarea "一件美事 (2)：事奉的本質與程度" at bounding box center [947, 165] width 452 height 24
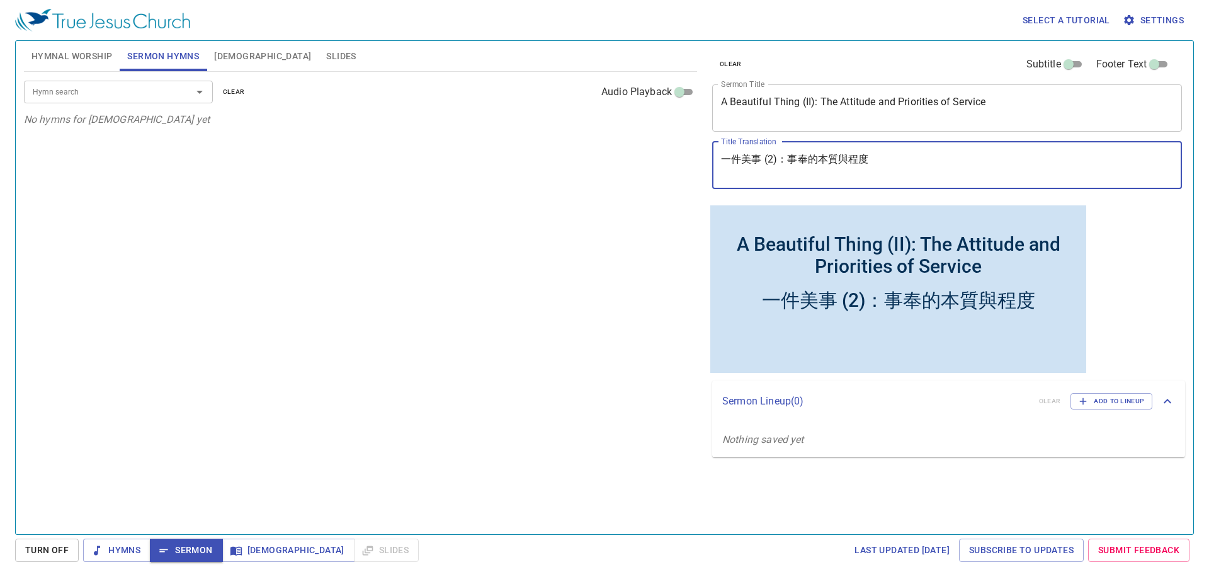
click at [797, 156] on textarea "一件美事 (2)：事奉的本質與程度" at bounding box center [947, 165] width 452 height 24
type textarea "一件美事 (II)：事奉的態度與優先順序"
click at [809, 103] on textarea "A Beautiful Thing (II): The Attitude and Priorities of Service" at bounding box center [947, 108] width 452 height 24
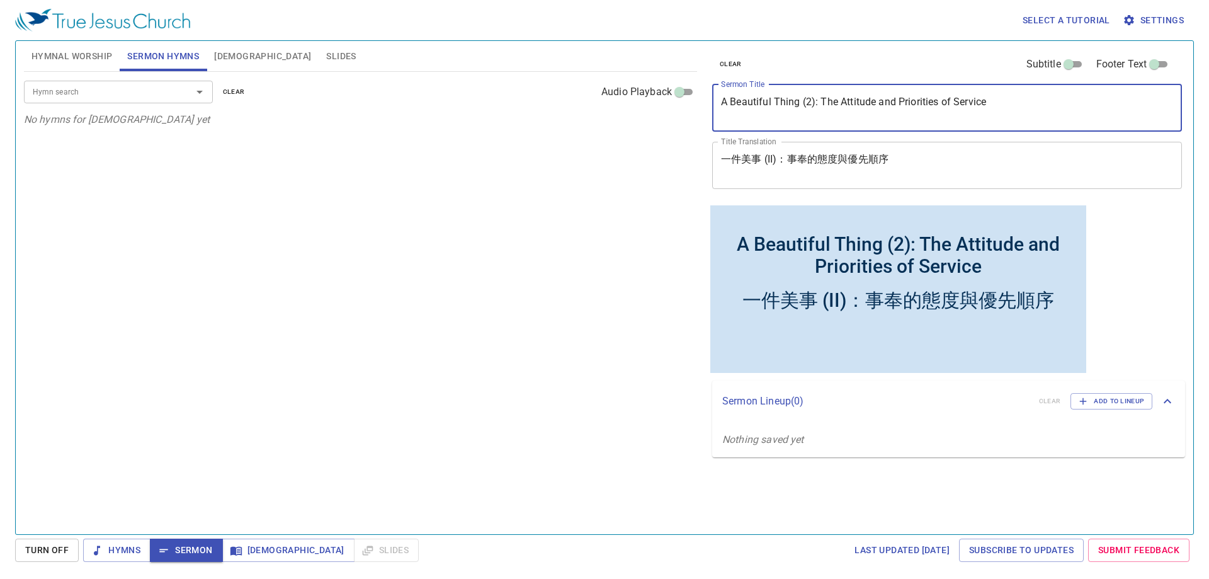
click at [836, 302] on div "一件美事 (II)：事奉的態度與優先順序" at bounding box center [898, 300] width 312 height 26
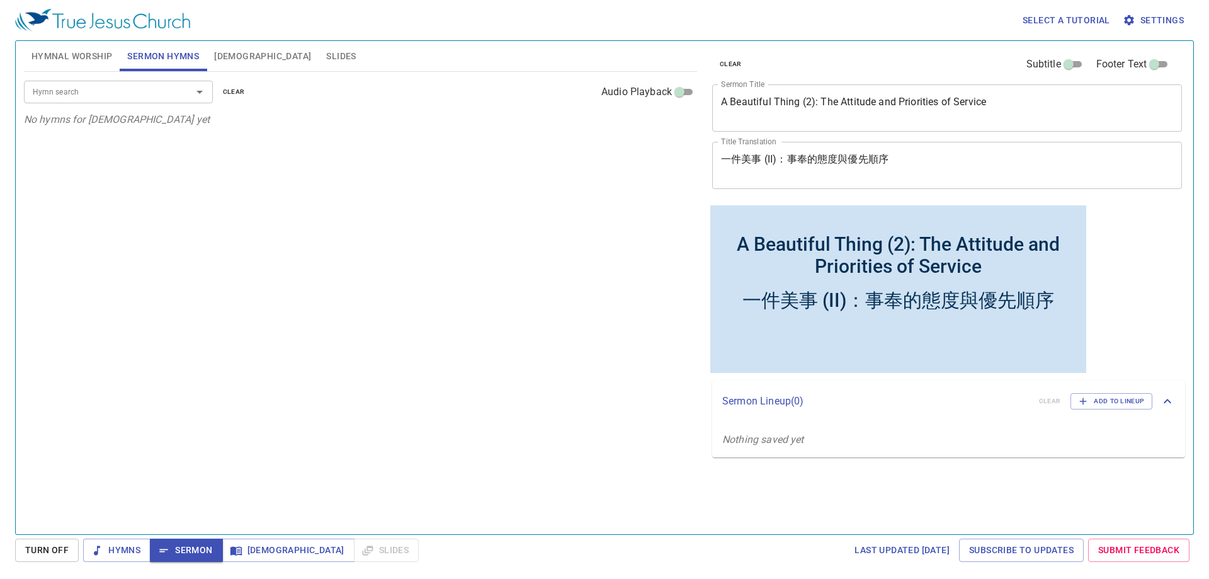
click at [806, 101] on textarea "A Beautiful Thing (2): The Attitude and Priorities of Service" at bounding box center [947, 108] width 452 height 24
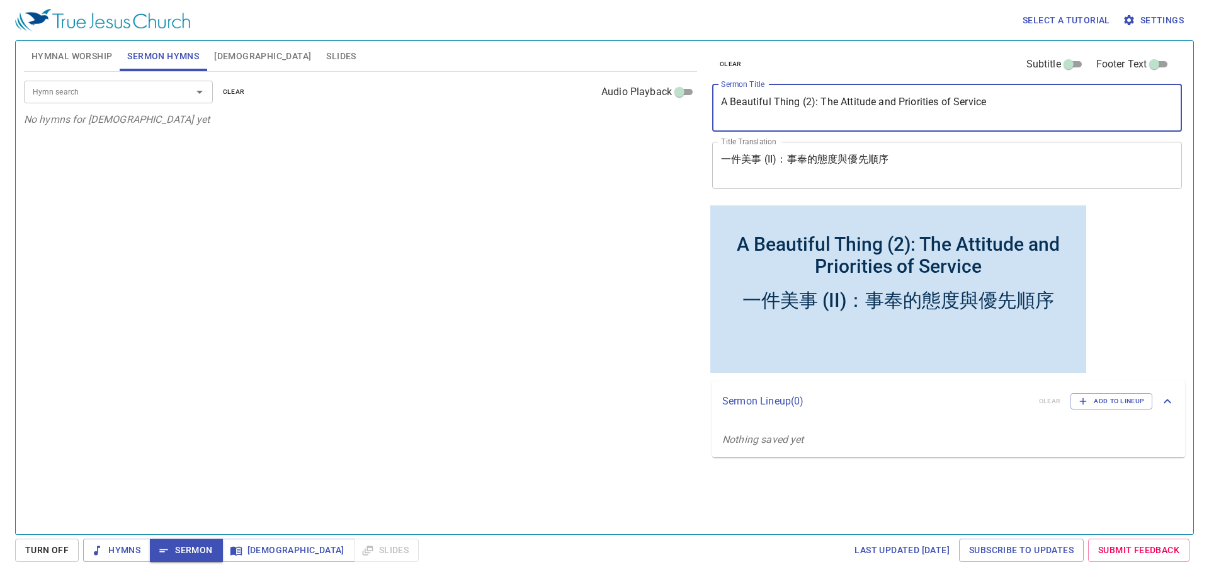
click at [810, 101] on textarea "A Beautiful Thing (2): The Attitude and Priorities of Service" at bounding box center [947, 108] width 452 height 24
type textarea "A Beautiful Thing (II): The Attitude and Priorities of Service"
click at [132, 88] on input "Hymn search" at bounding box center [100, 91] width 144 height 14
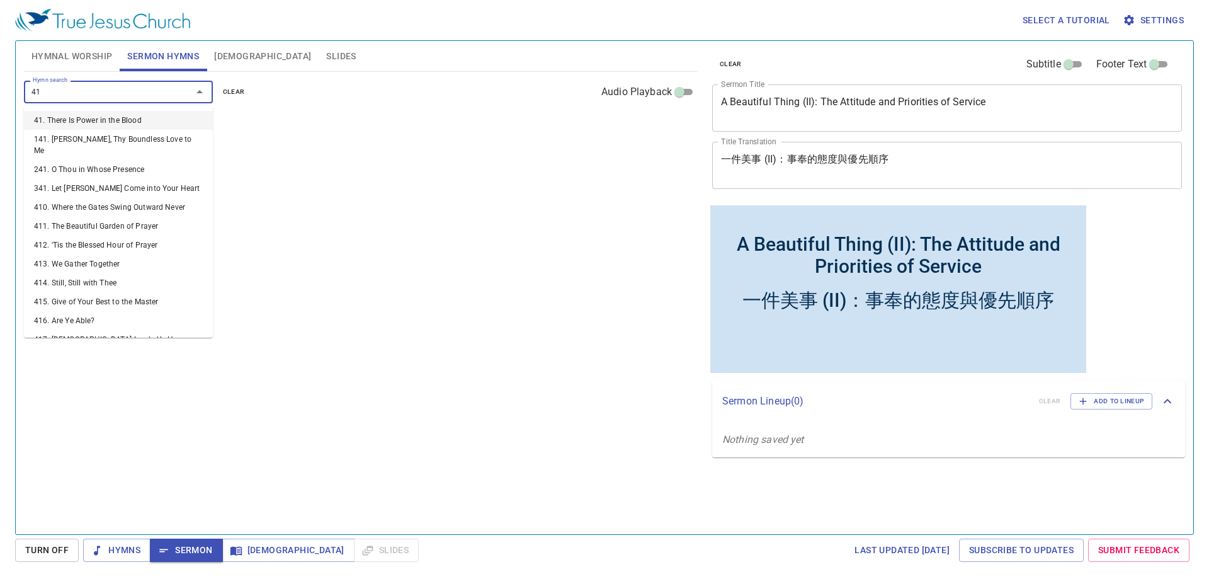
type input "416"
